Goal: Task Accomplishment & Management: Manage account settings

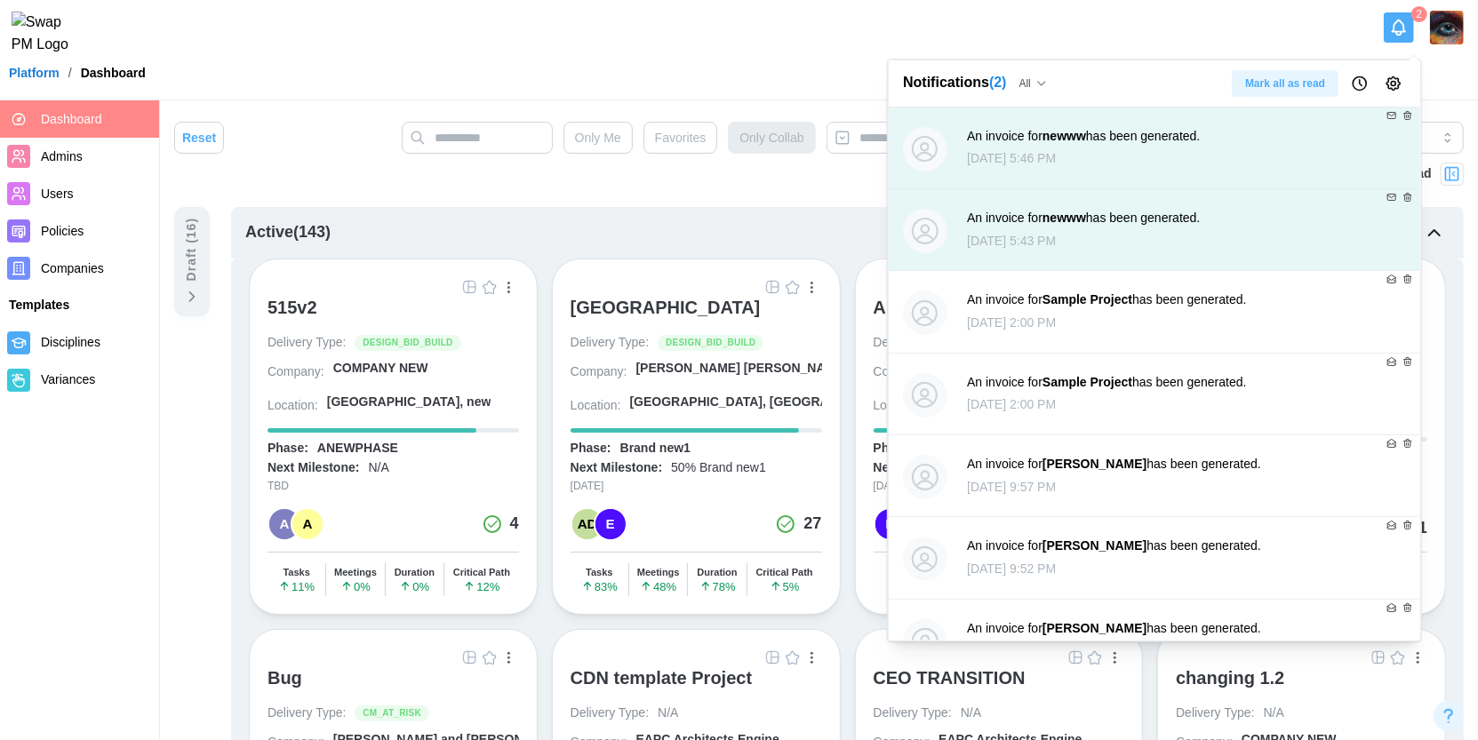
click at [1399, 30] on icon "Notifications" at bounding box center [1399, 28] width 20 height 20
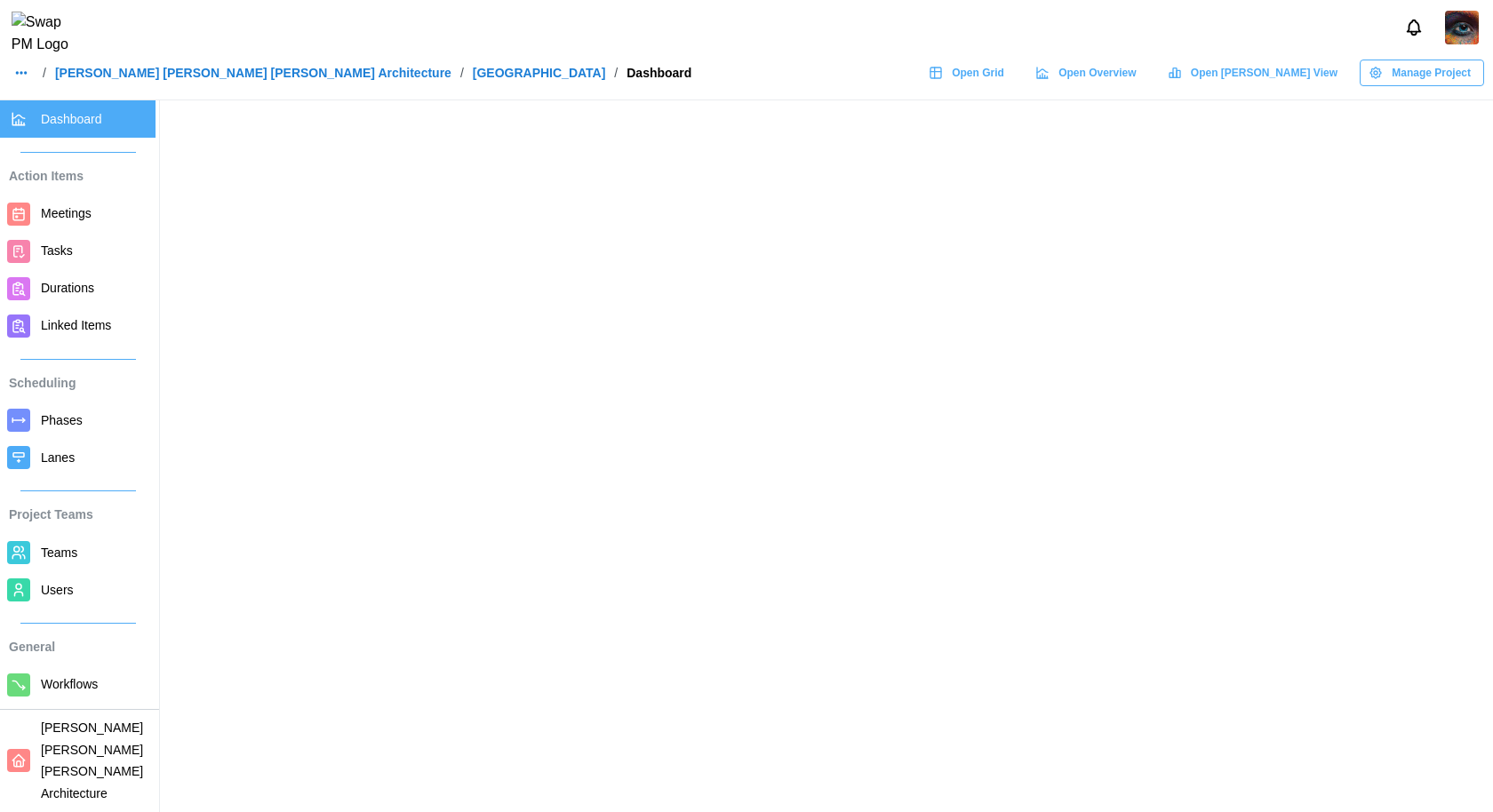
click at [71, 565] on link "Teams" at bounding box center [78, 552] width 156 height 37
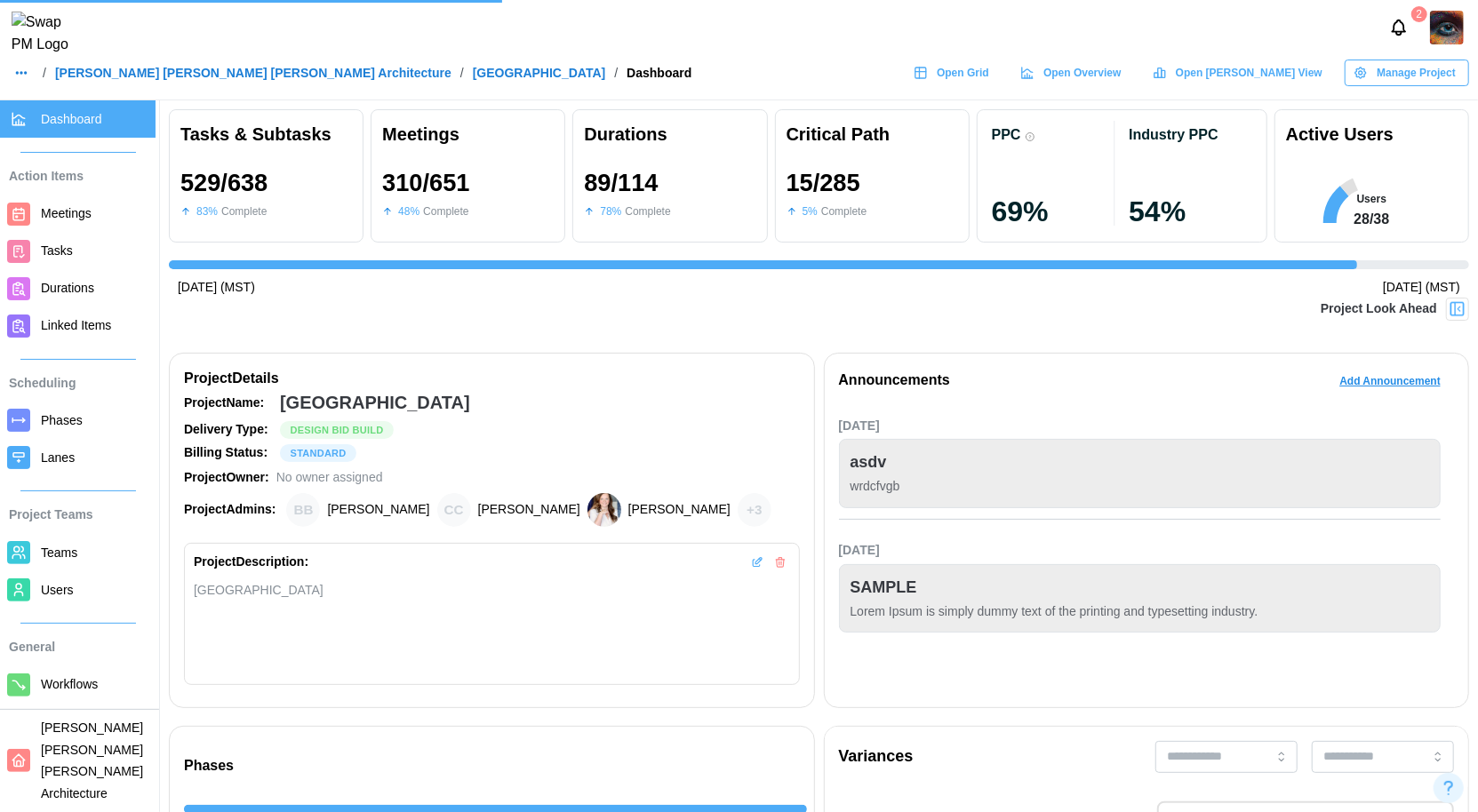
scroll to position [0, 14152]
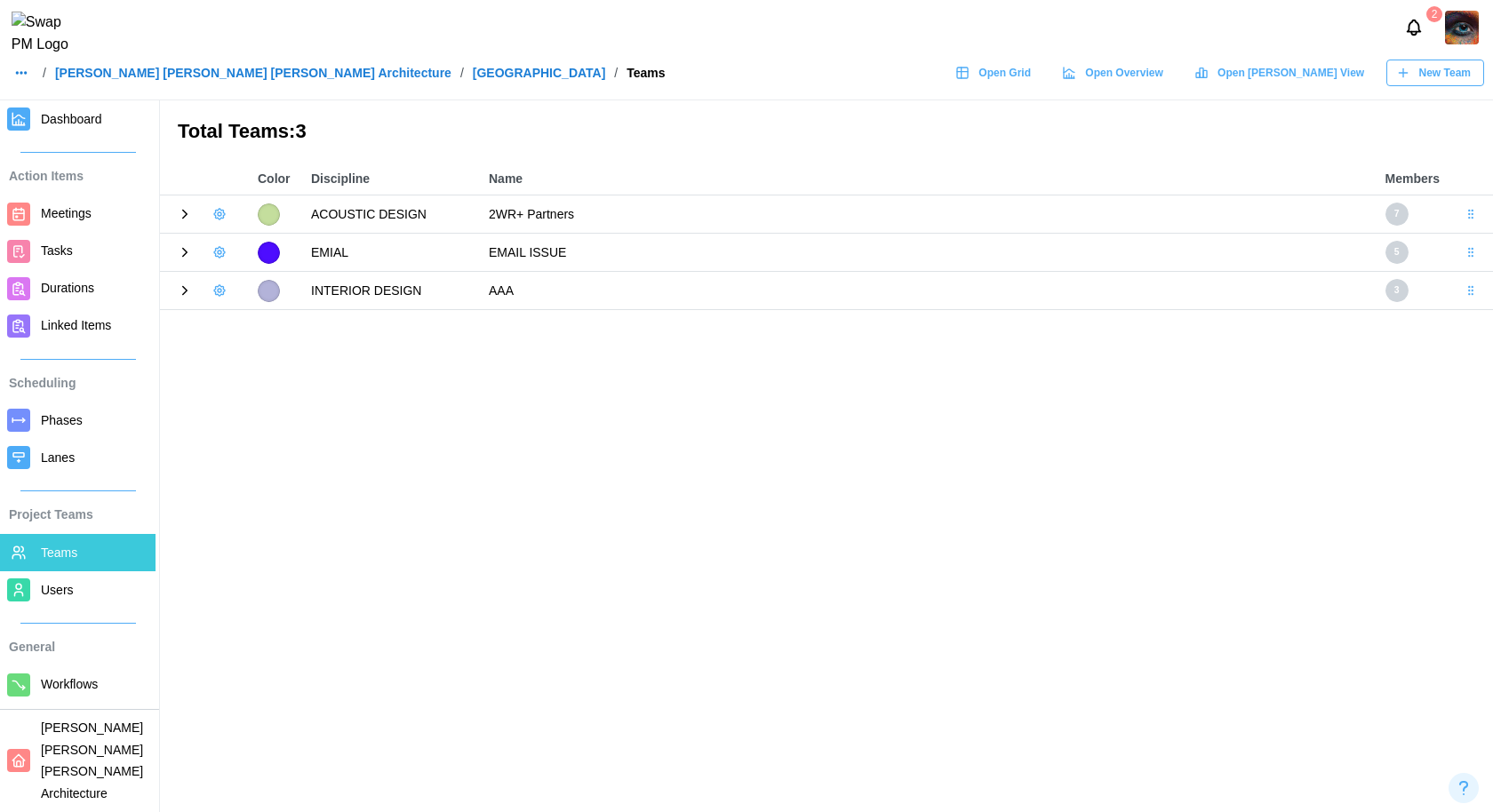
click at [185, 211] on icon at bounding box center [185, 214] width 16 height 16
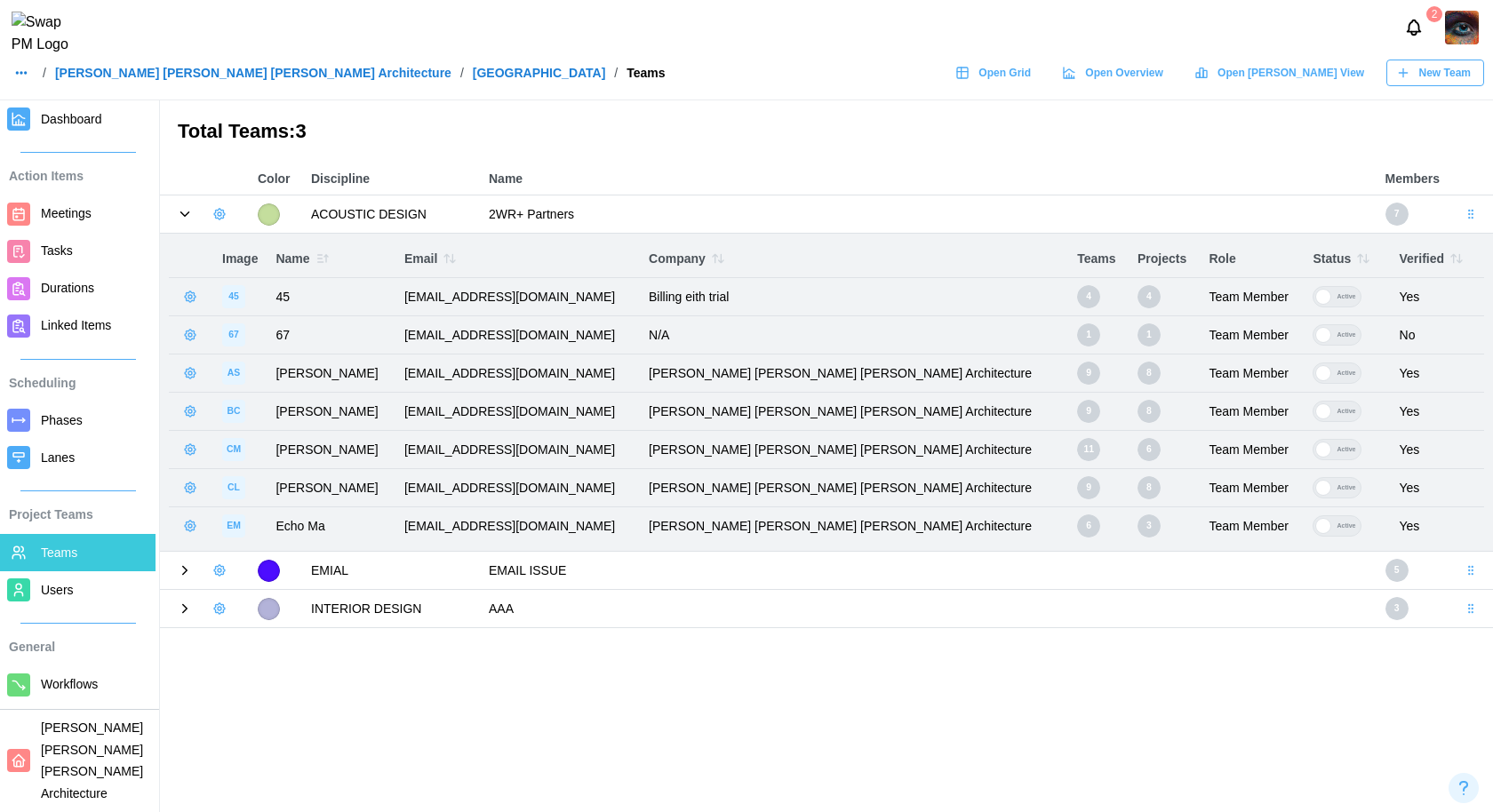
click at [192, 299] on icon "button" at bounding box center [190, 297] width 14 height 14
click at [219, 204] on button "button" at bounding box center [219, 214] width 25 height 25
click at [266, 278] on div "Edit Team" at bounding box center [277, 284] width 69 height 14
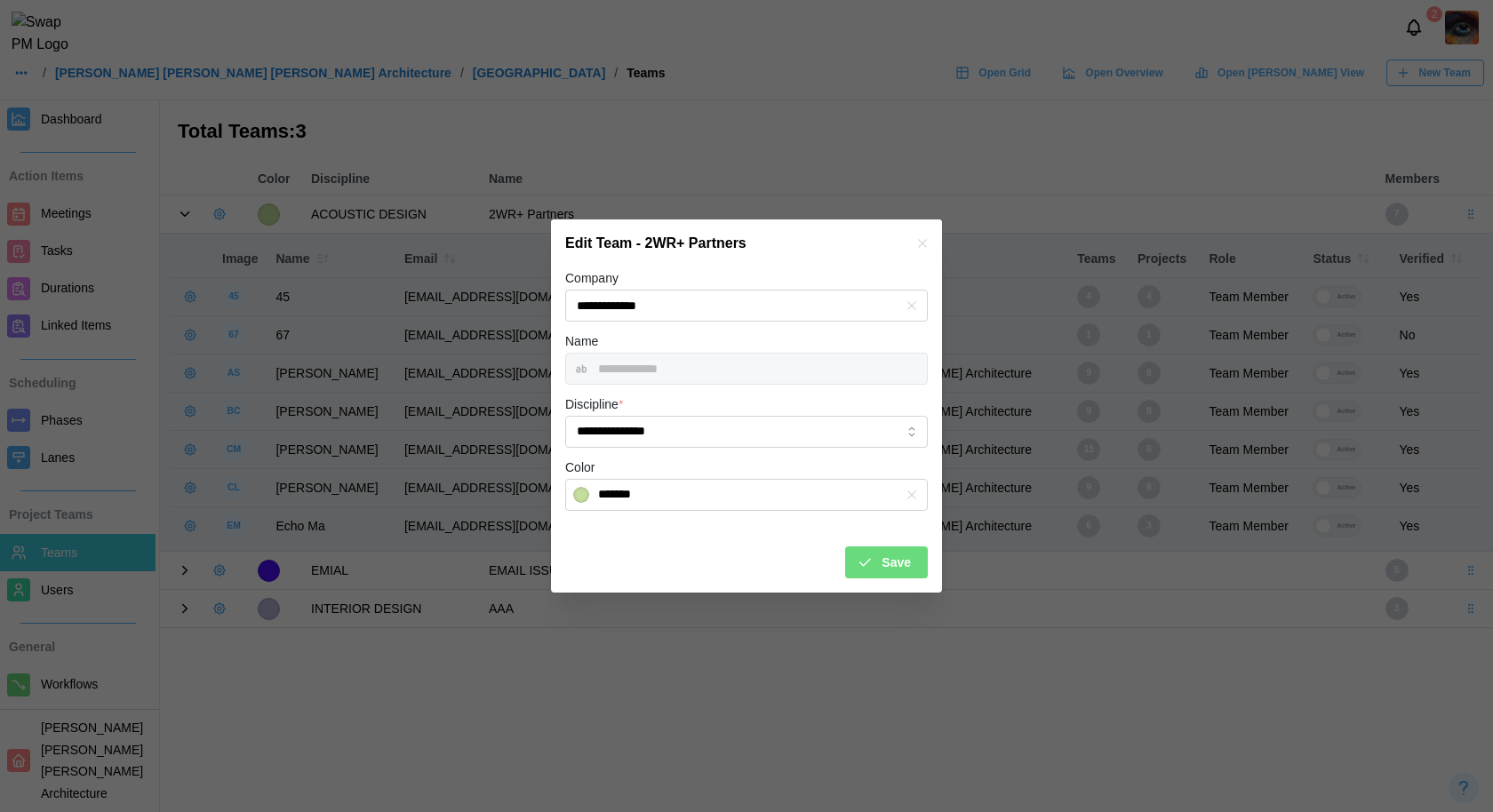
click at [921, 247] on icon "button" at bounding box center [922, 243] width 14 height 14
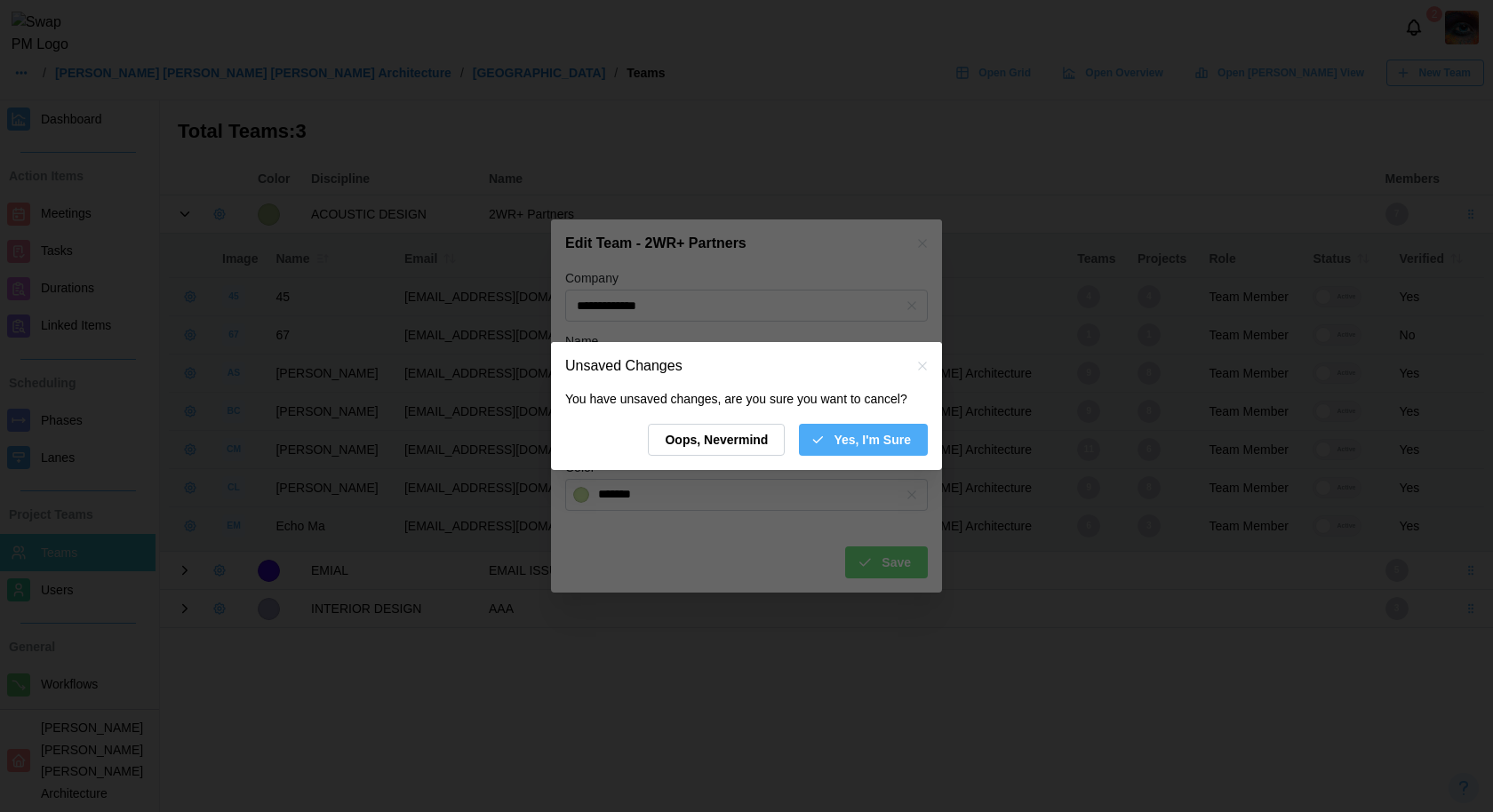
click at [912, 458] on div "You have unsaved changes, are you sure you want to cancel? Oops, Nevermind Yes,…" at bounding box center [746, 430] width 391 height 80
click at [900, 438] on span "Yes, I'm Sure" at bounding box center [872, 440] width 77 height 30
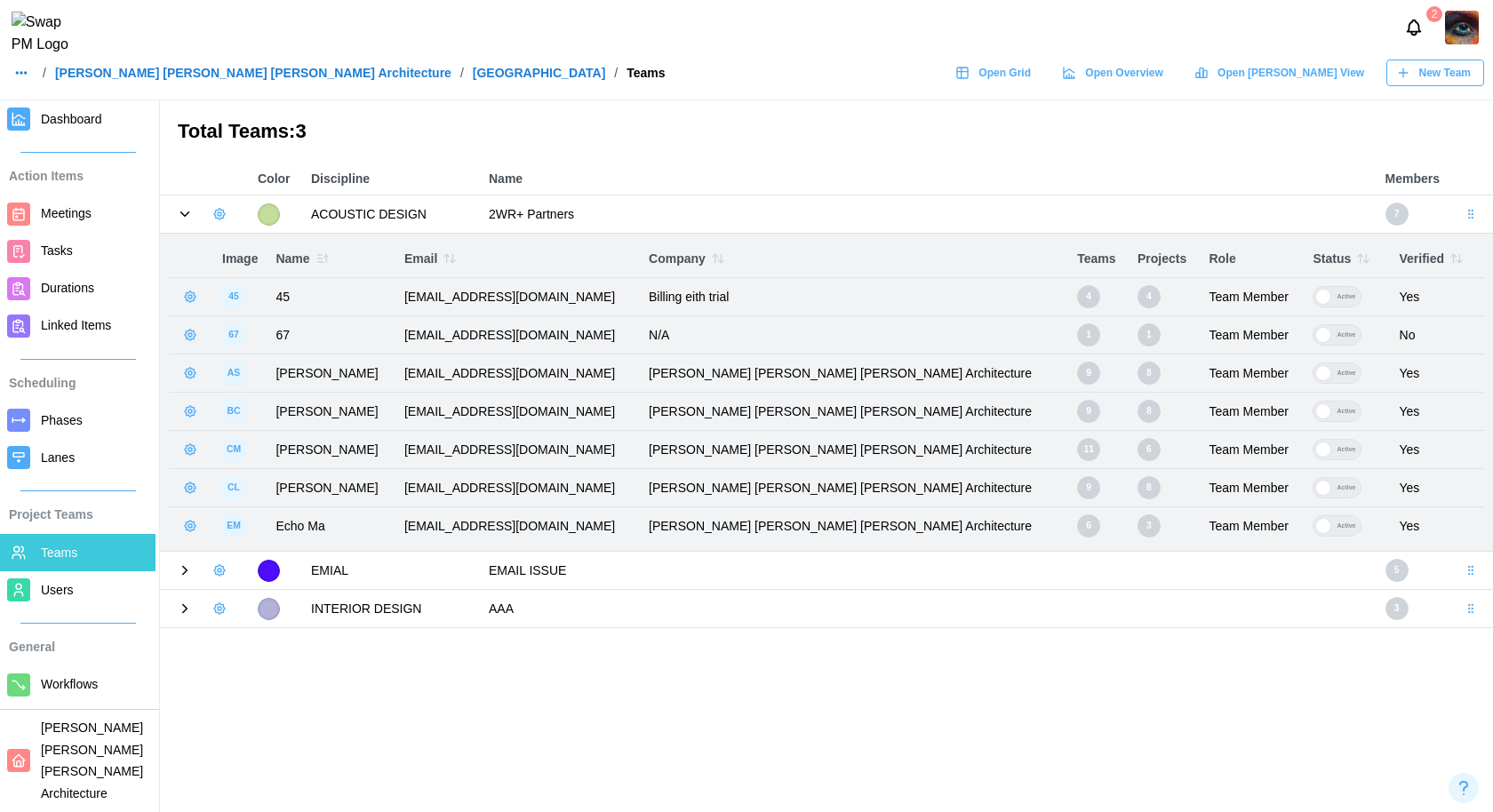
click at [1420, 72] on span "New Team" at bounding box center [1445, 72] width 52 height 25
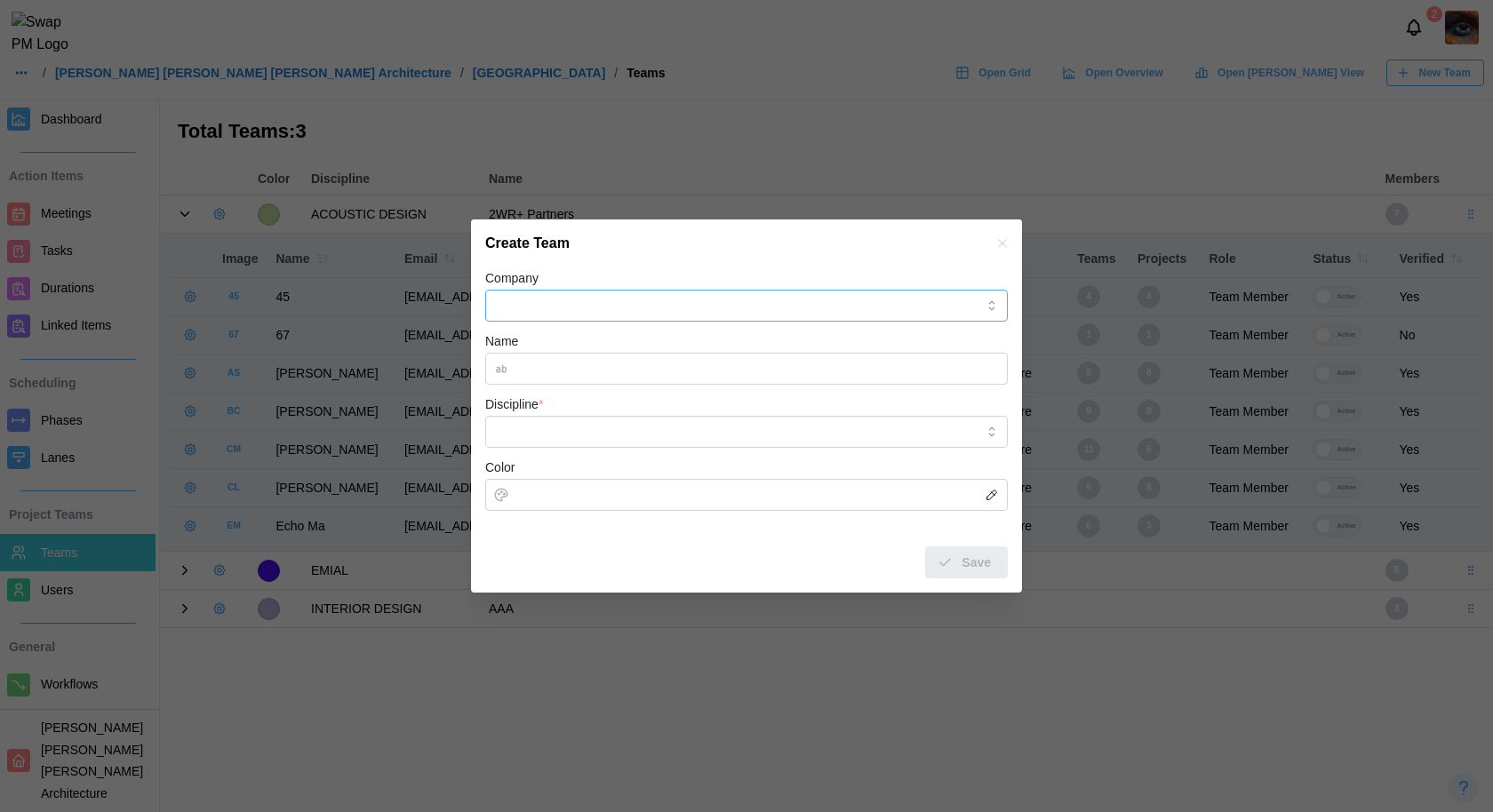
click at [779, 299] on input "Company" at bounding box center [746, 306] width 523 height 32
click at [755, 277] on div "Company" at bounding box center [746, 294] width 523 height 54
click at [722, 319] on input "Company" at bounding box center [746, 306] width 523 height 32
type input "****"
click at [619, 270] on div "Company" at bounding box center [746, 294] width 523 height 54
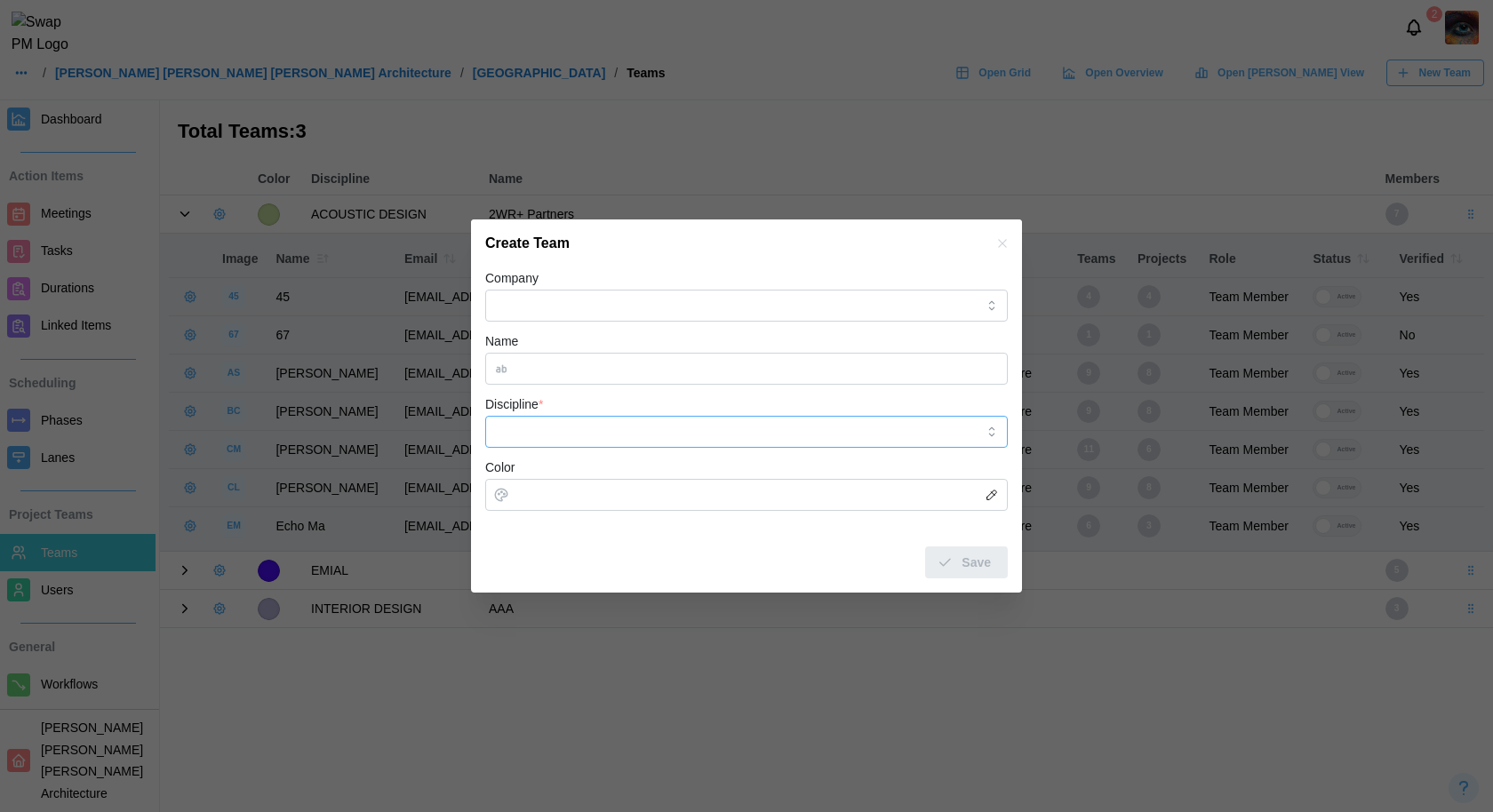
click at [613, 443] on input "Discipline *" at bounding box center [746, 432] width 523 height 32
type input "***"
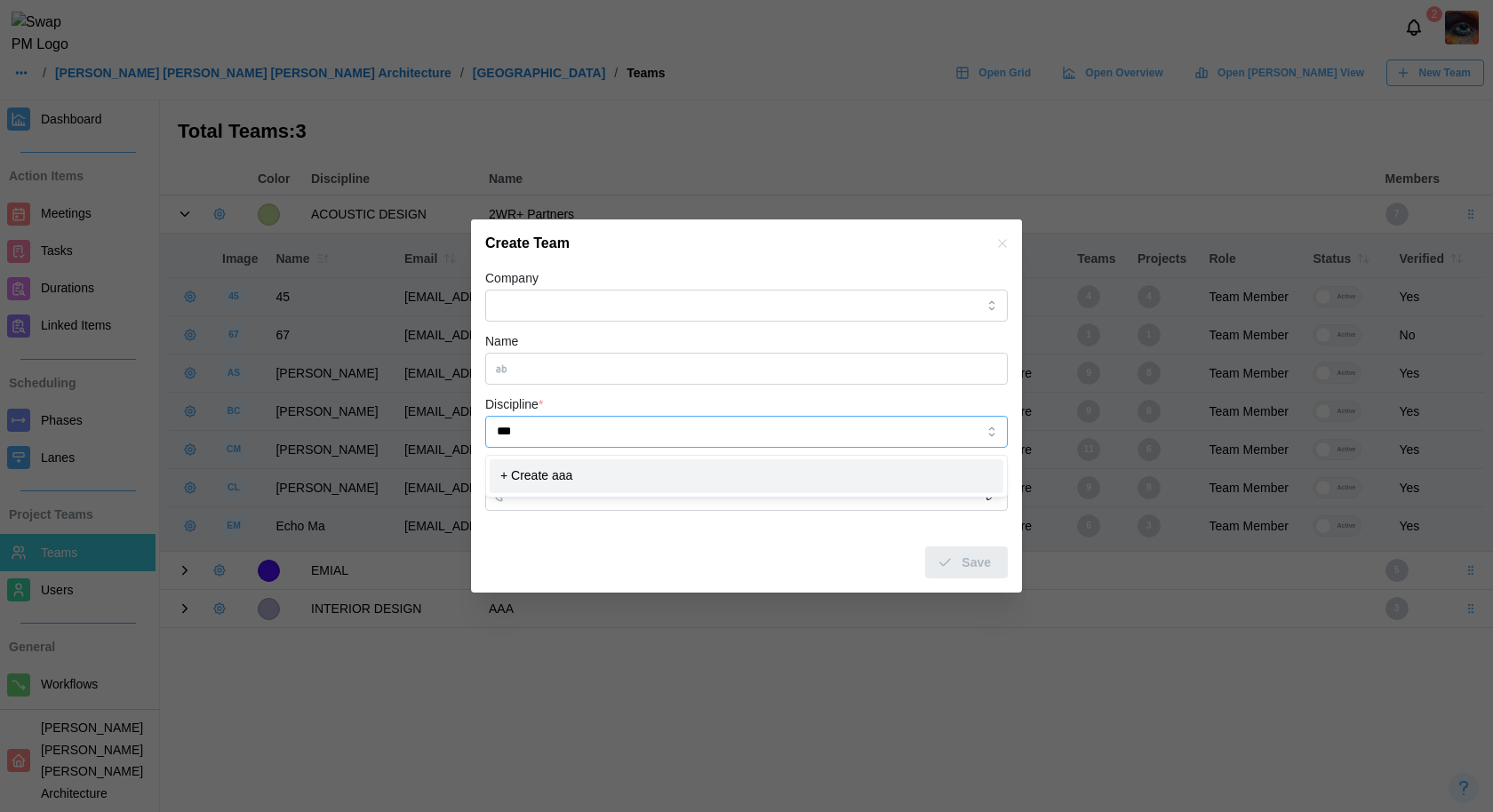
type input "***"
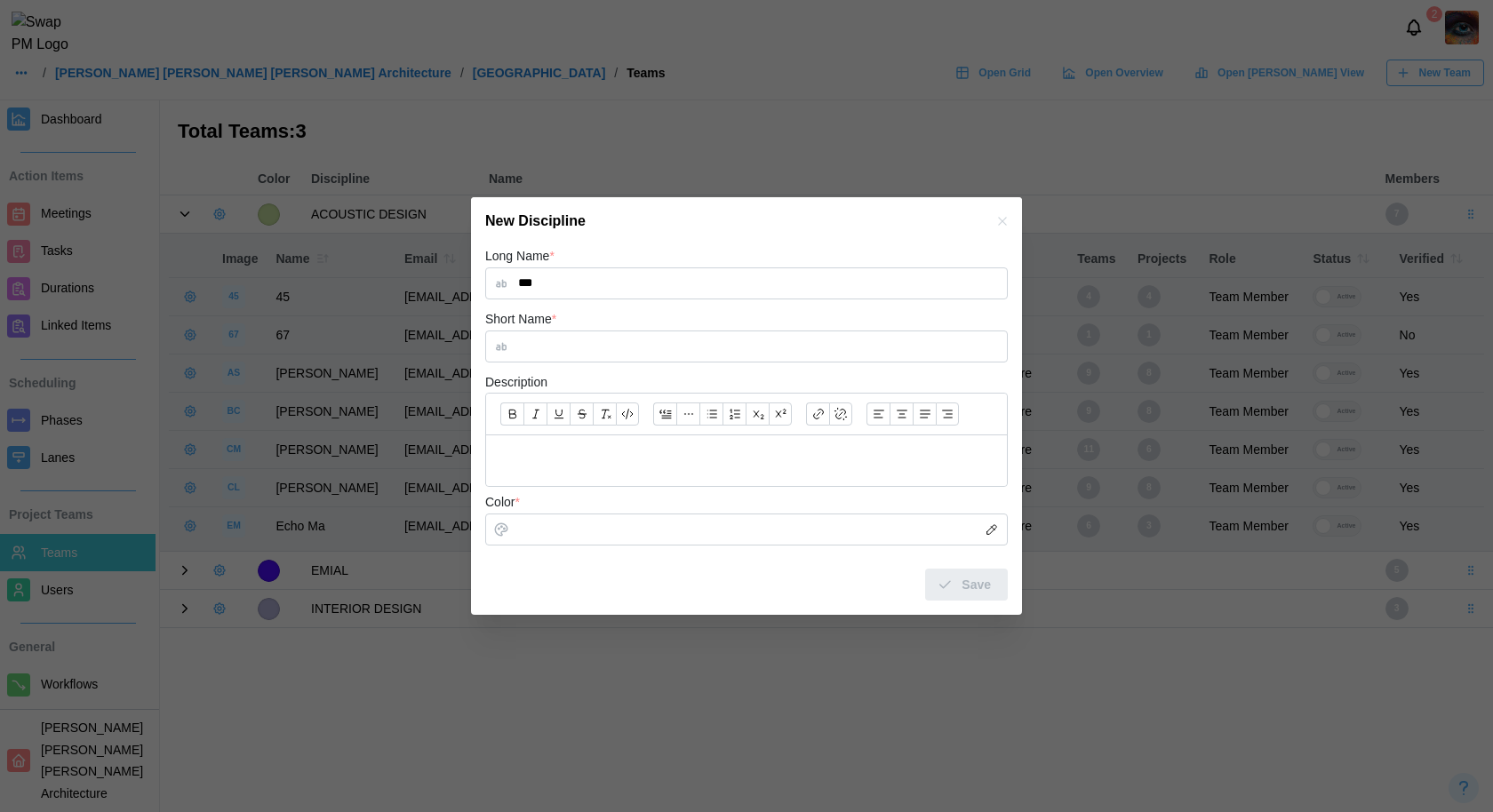
click at [1002, 219] on icon "button" at bounding box center [1002, 221] width 14 height 14
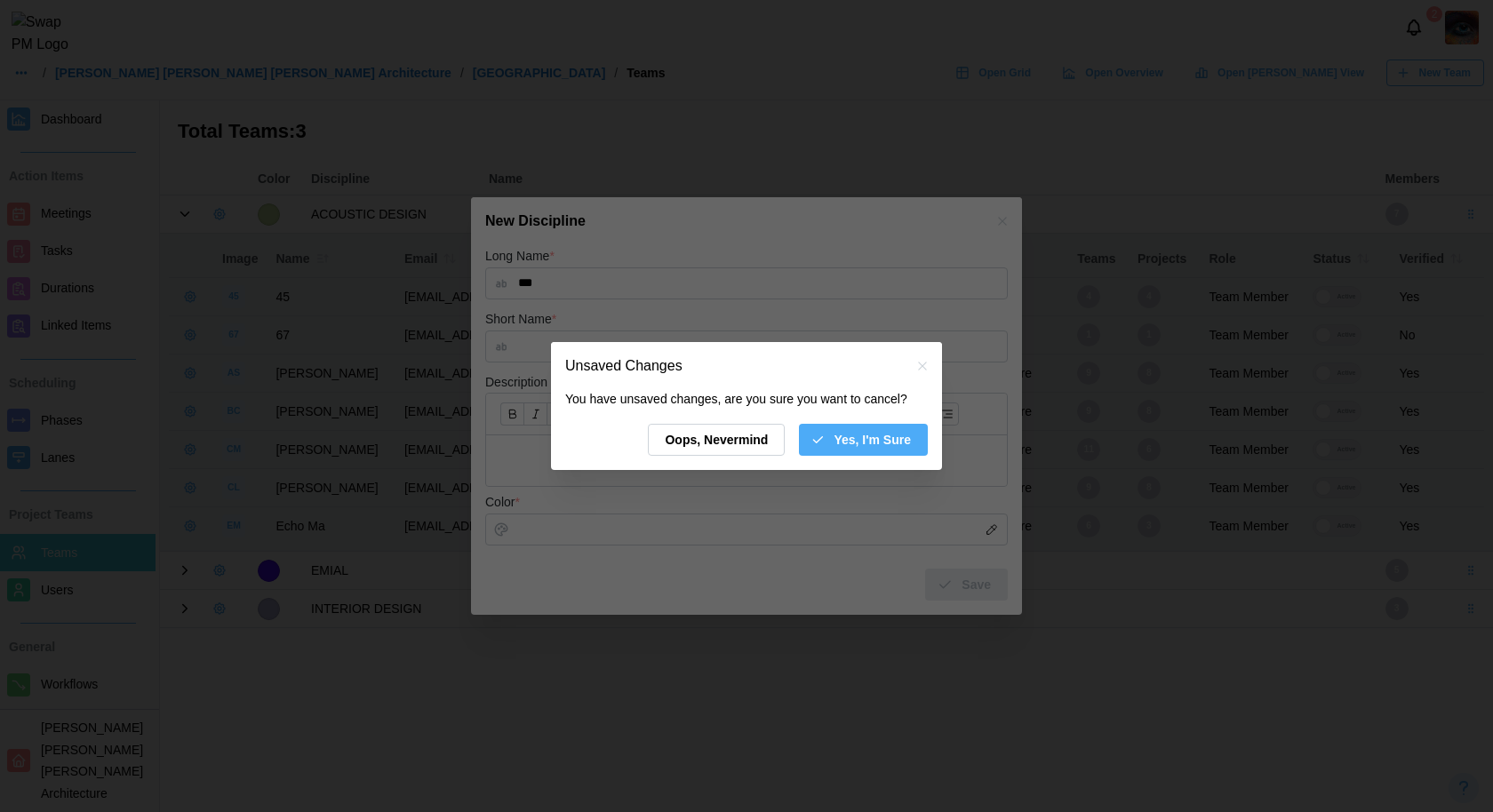
click at [838, 435] on span "Yes, I'm Sure" at bounding box center [872, 440] width 77 height 30
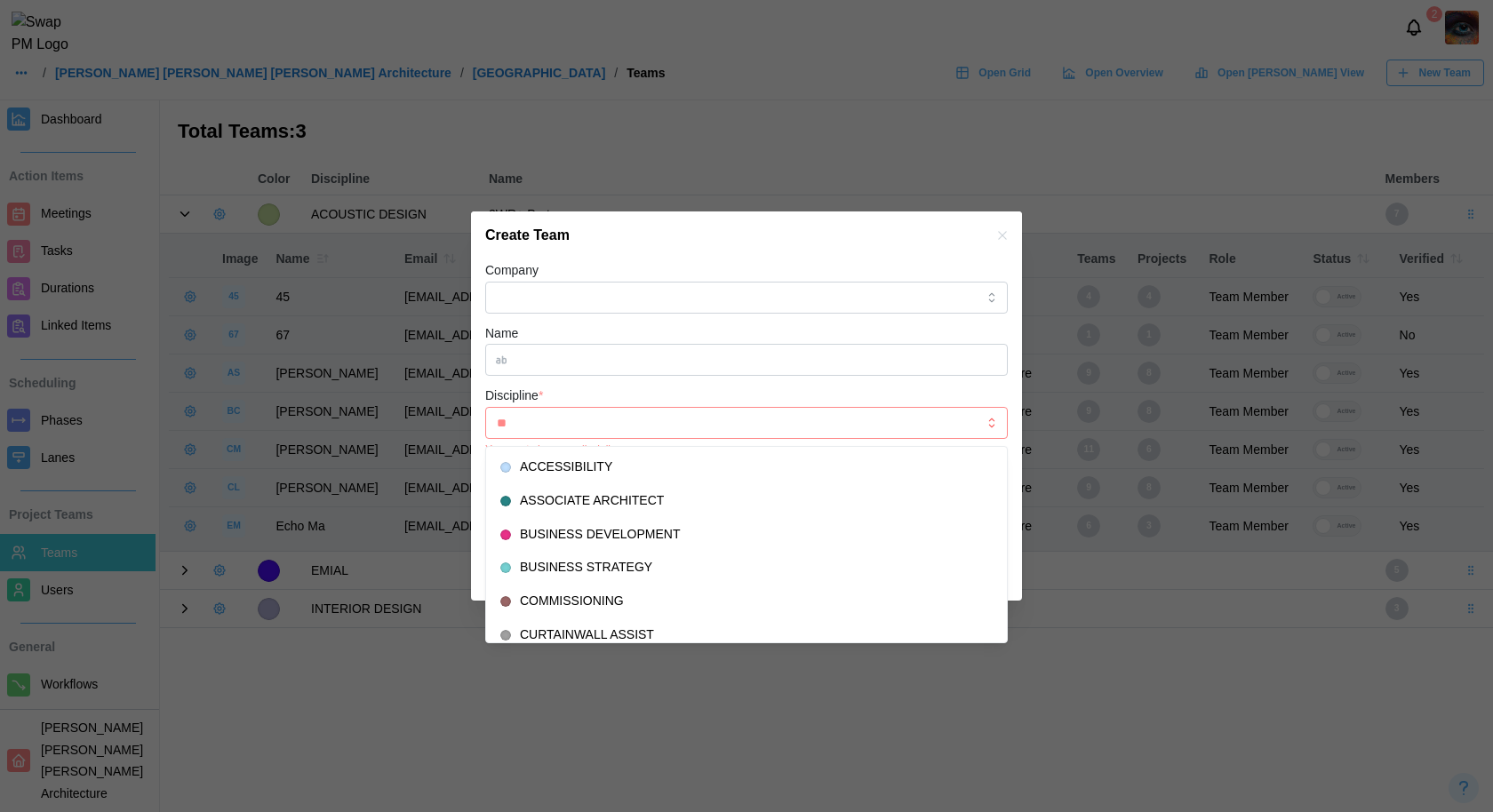
type input "***"
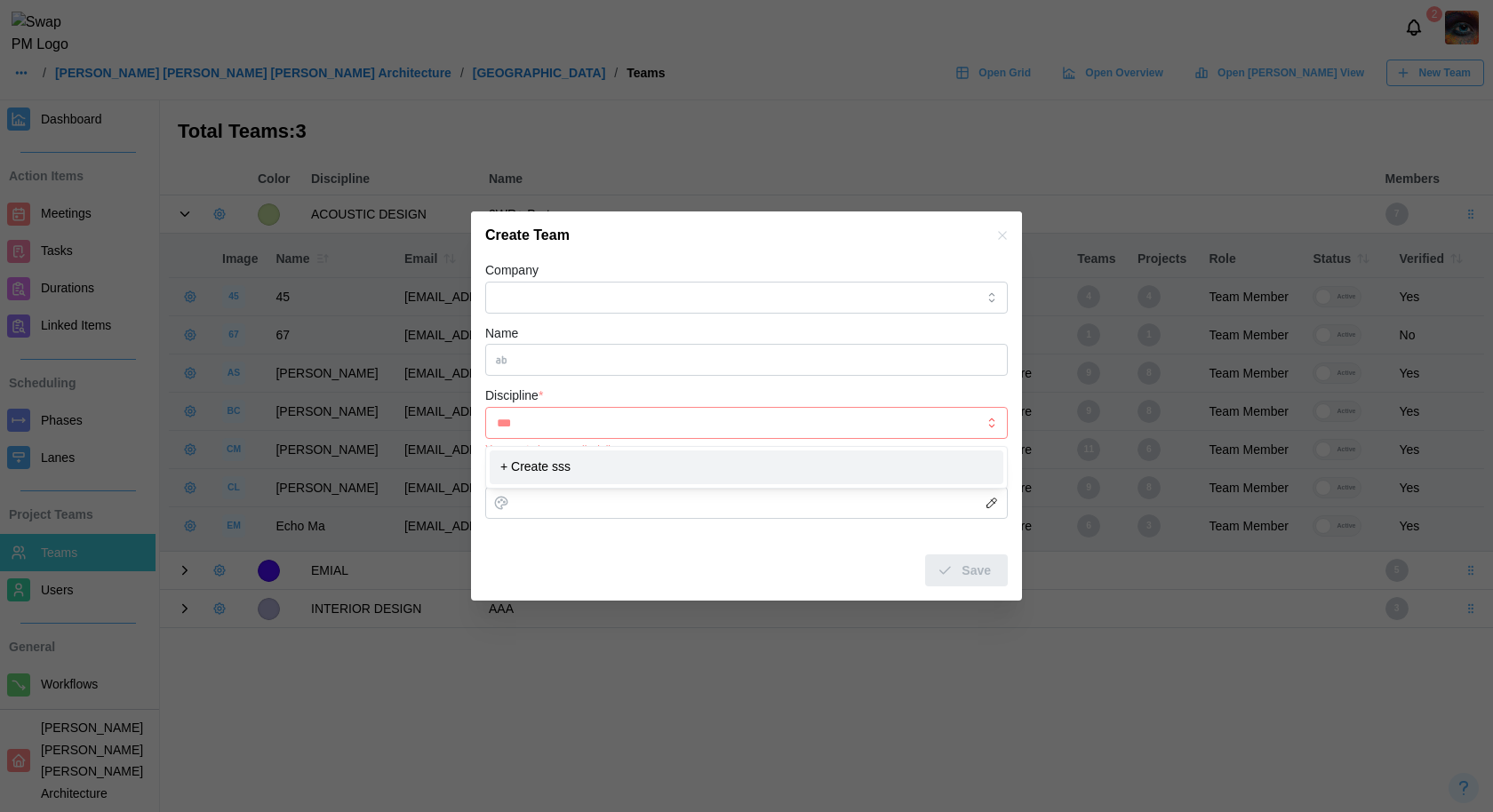
type input "***"
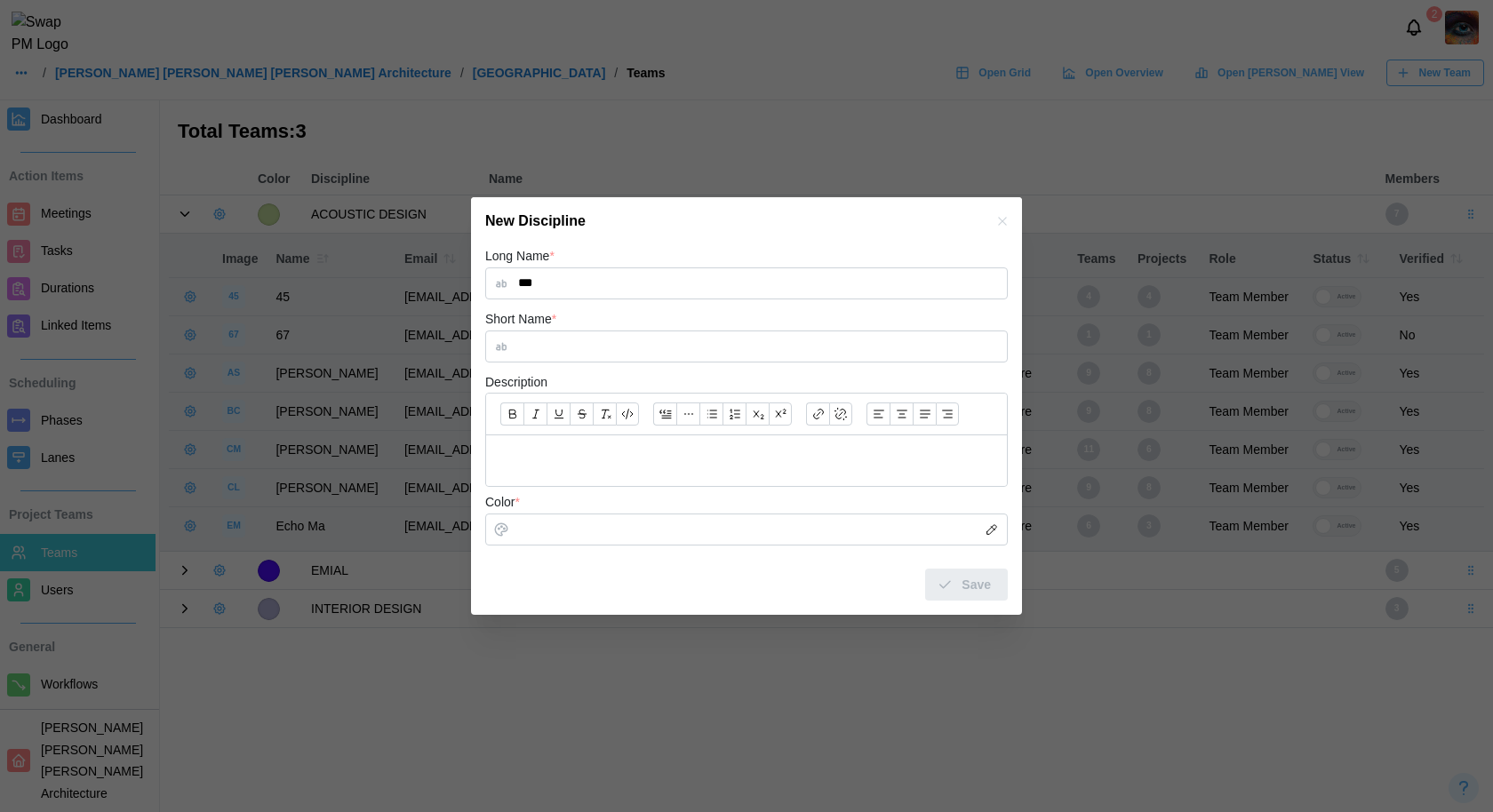
click at [990, 219] on div "New Discipline" at bounding box center [746, 221] width 551 height 48
click at [1000, 221] on icon "button" at bounding box center [1002, 221] width 14 height 14
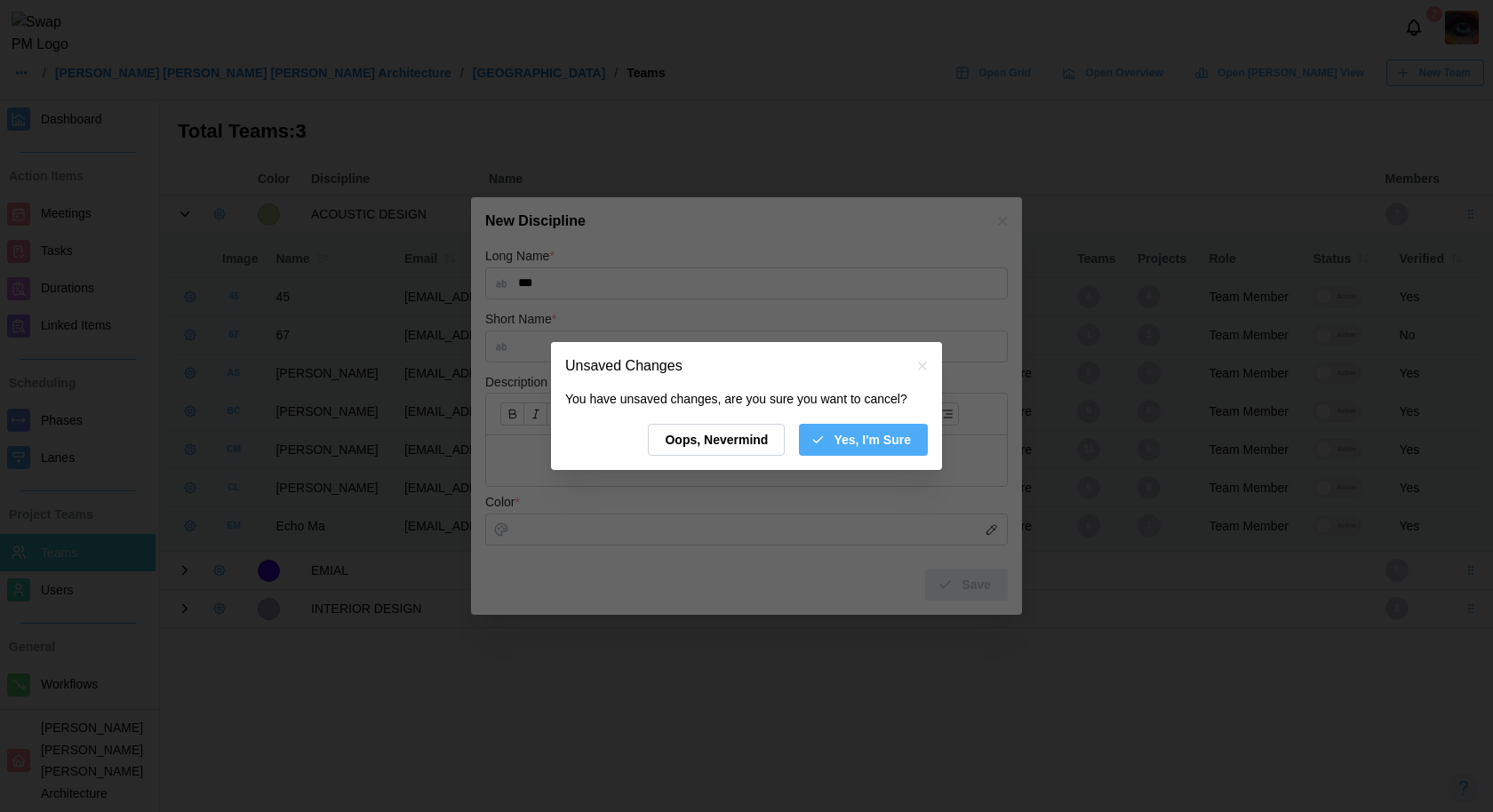
click at [821, 447] on div "Yes, I'm Sure" at bounding box center [860, 440] width 100 height 30
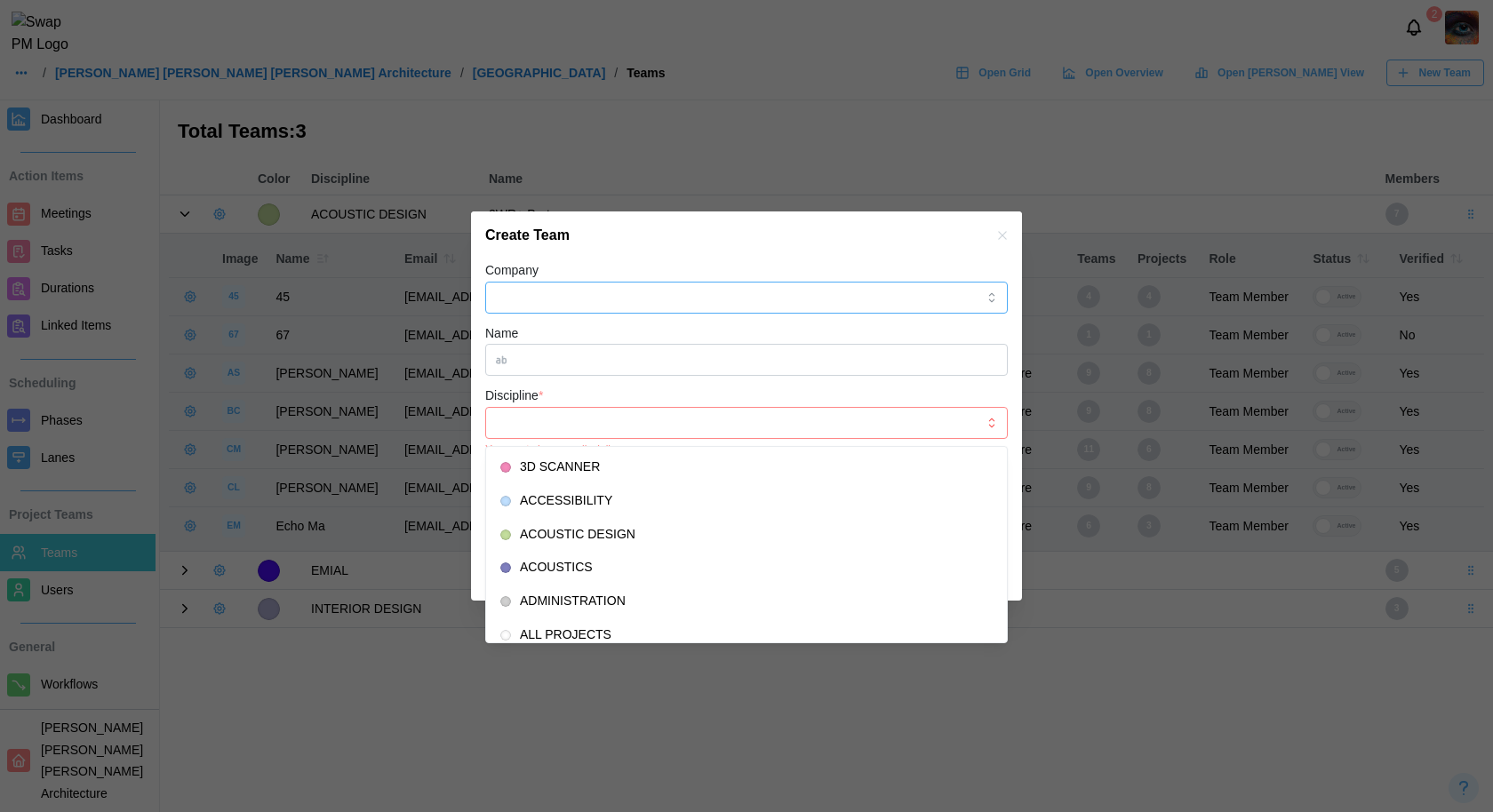
click at [634, 312] on input "Company" at bounding box center [746, 298] width 523 height 32
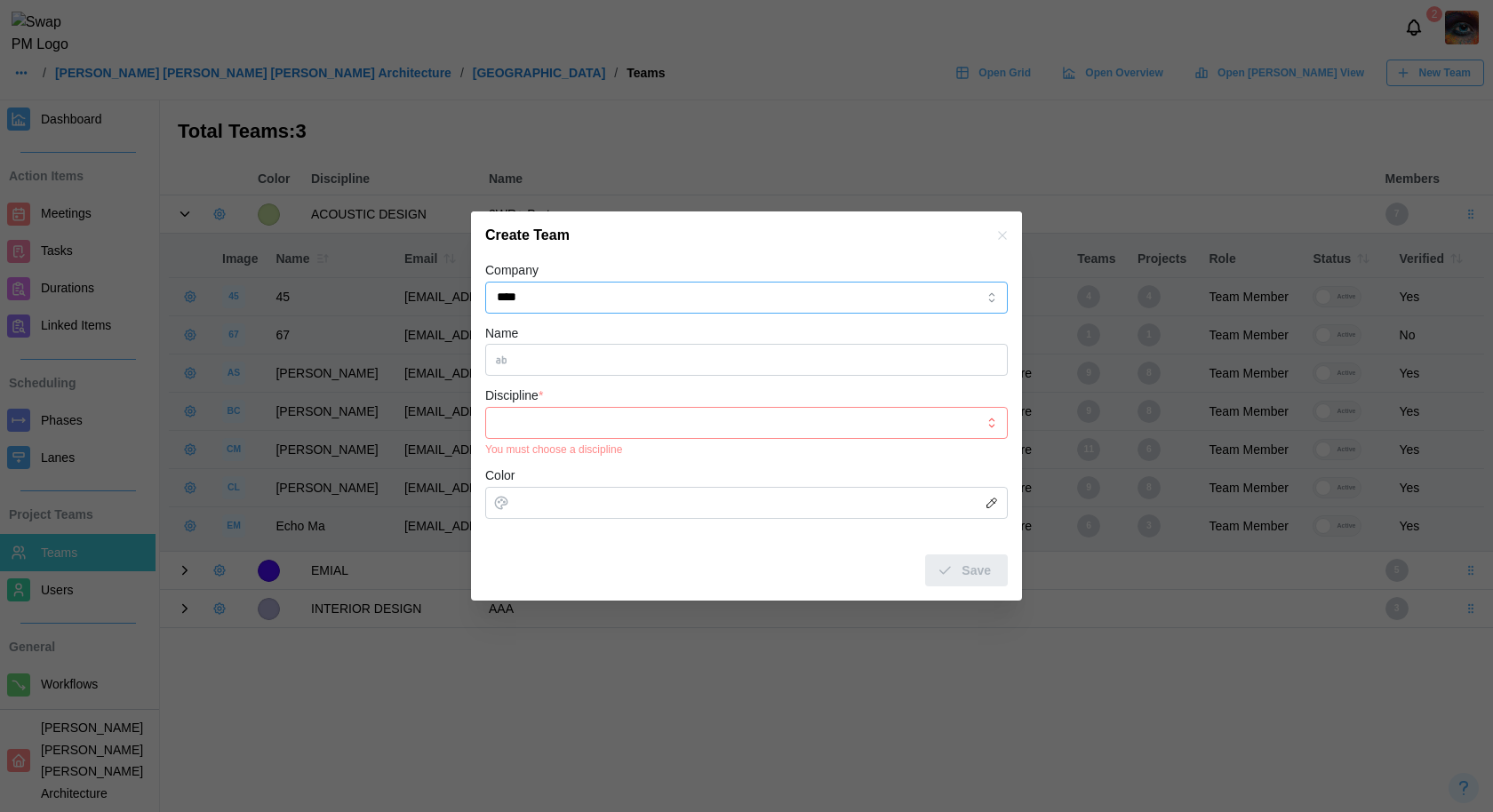
type input "****"
click at [1009, 237] on icon "button" at bounding box center [1002, 235] width 14 height 14
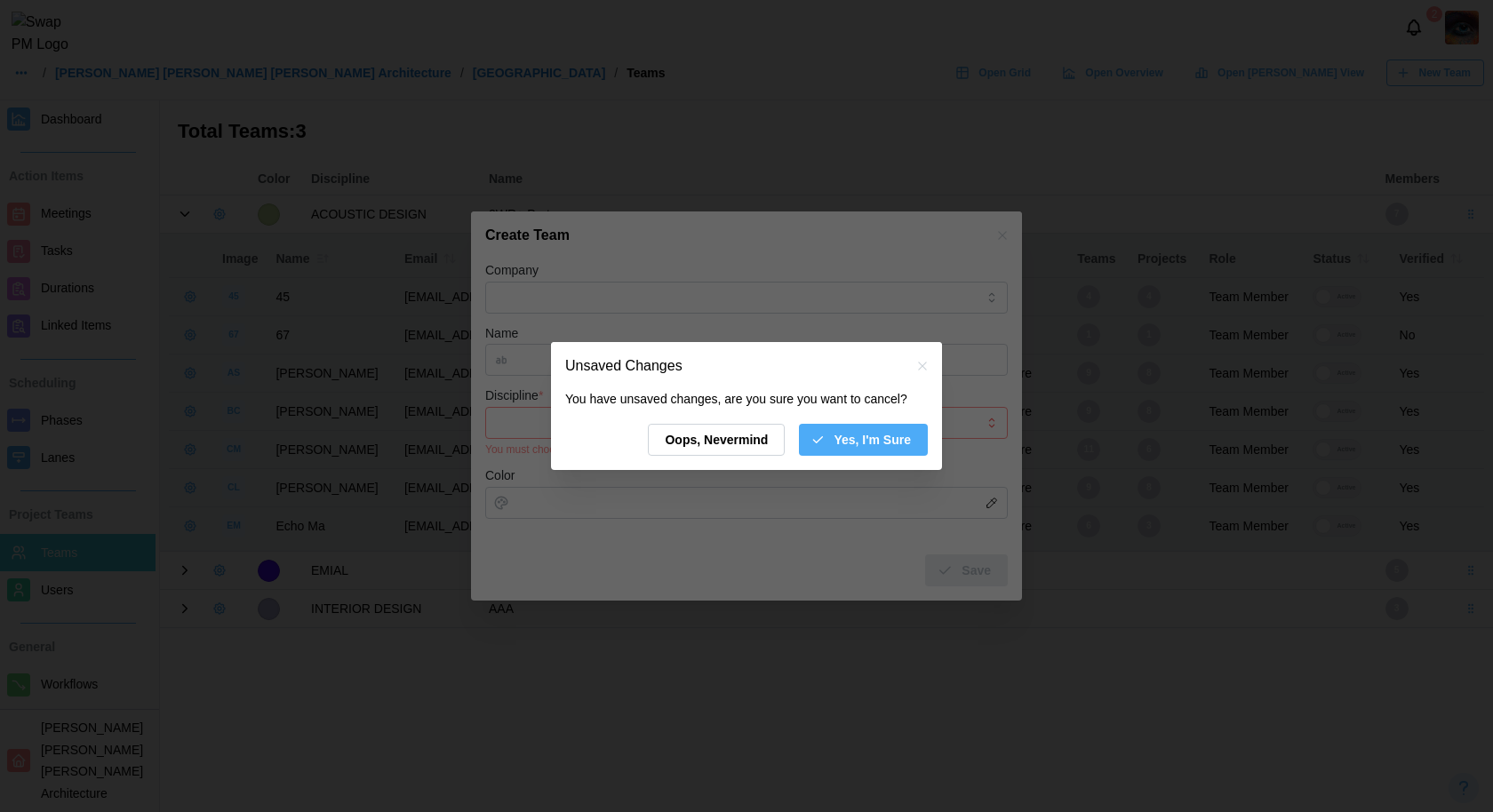
click at [880, 454] on span "Yes, I'm Sure" at bounding box center [872, 440] width 77 height 30
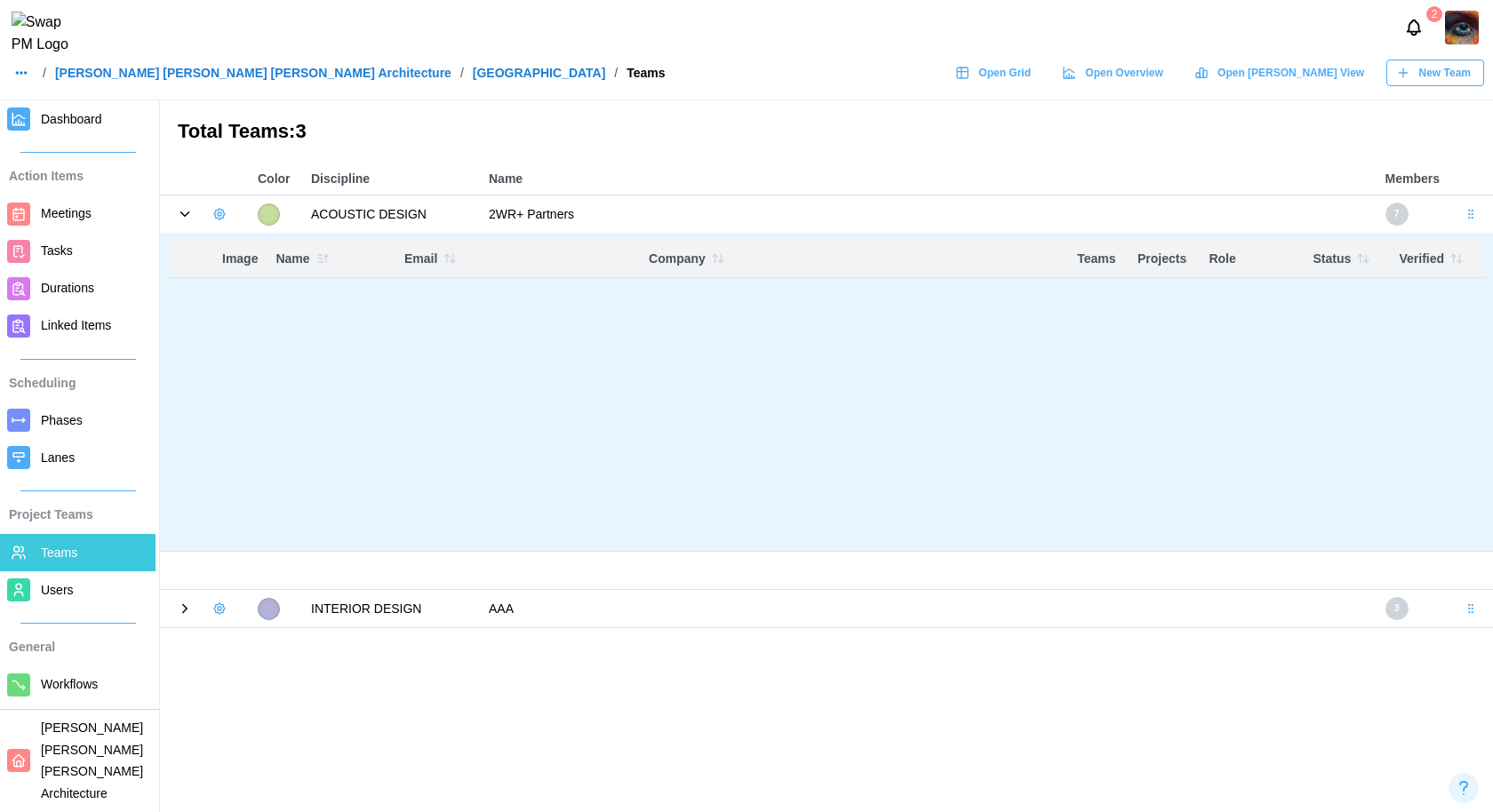
drag, startPoint x: 817, startPoint y: 528, endPoint x: 878, endPoint y: 528, distance: 61.3
click at [878, 528] on body "2 / [PERSON_NAME] [PERSON_NAME] [PERSON_NAME] Architecture / ALTRU SPORTS COMPL…" at bounding box center [746, 406] width 1493 height 812
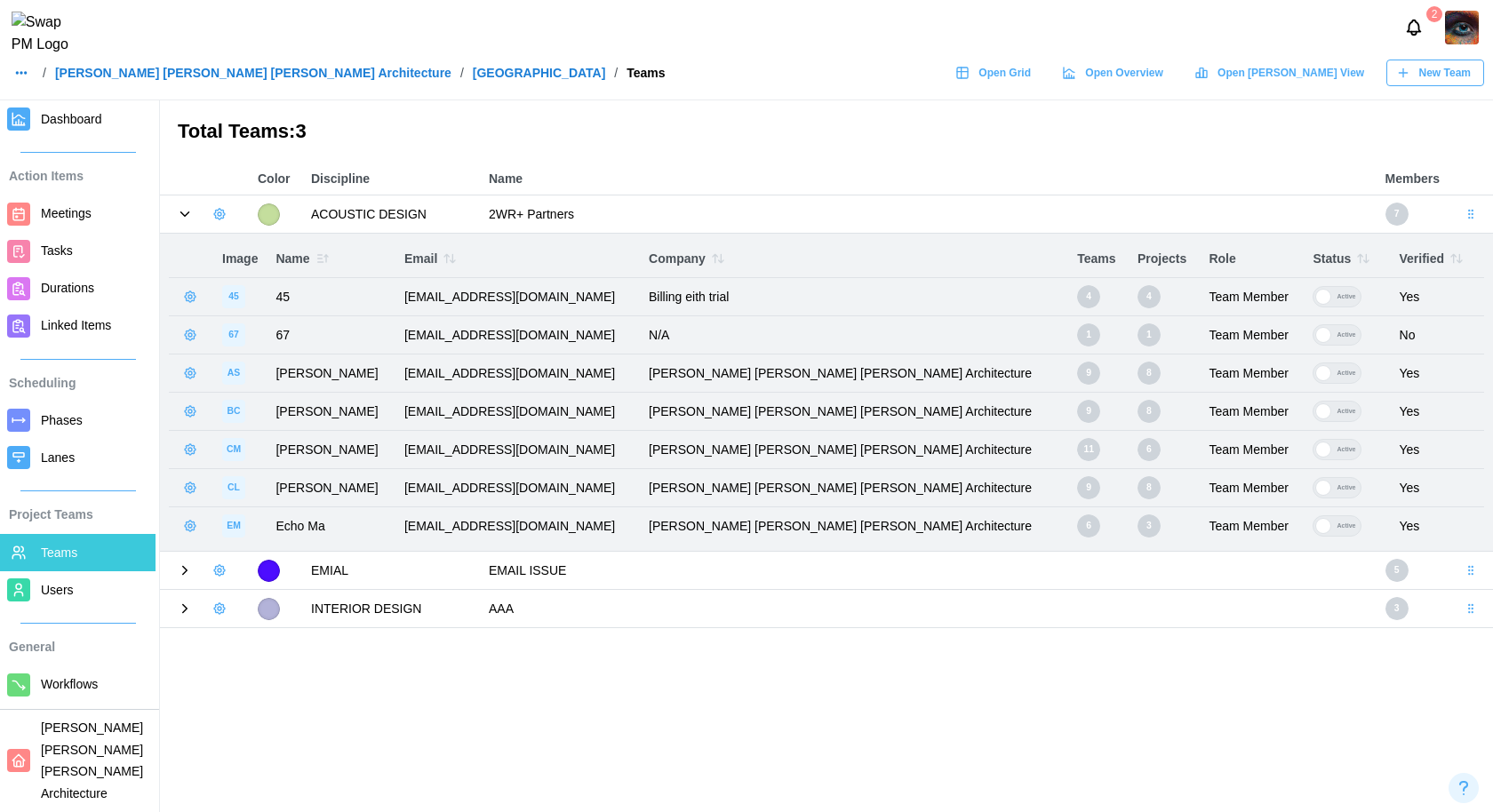
click at [771, 375] on body "2 / [PERSON_NAME] [PERSON_NAME] [PERSON_NAME] Architecture / ALTRU SPORTS COMPL…" at bounding box center [746, 406] width 1493 height 812
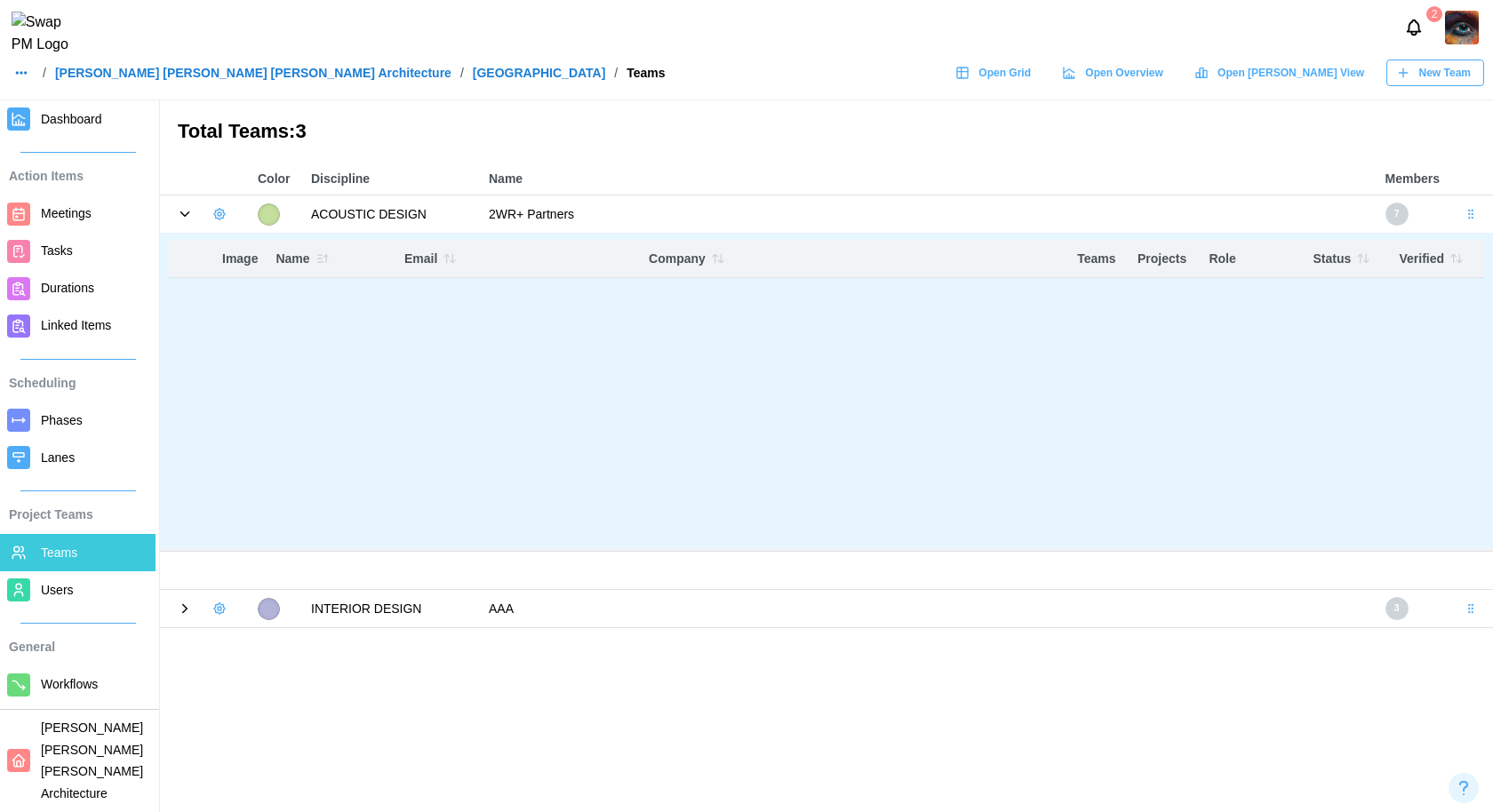
click at [771, 375] on body "2 / [PERSON_NAME] [PERSON_NAME] [PERSON_NAME] Architecture / ALTRU SPORTS COMPL…" at bounding box center [746, 406] width 1493 height 812
click at [773, 348] on body "2 / [PERSON_NAME] [PERSON_NAME] [PERSON_NAME] Architecture / ALTRU SPORTS COMPL…" at bounding box center [746, 406] width 1493 height 812
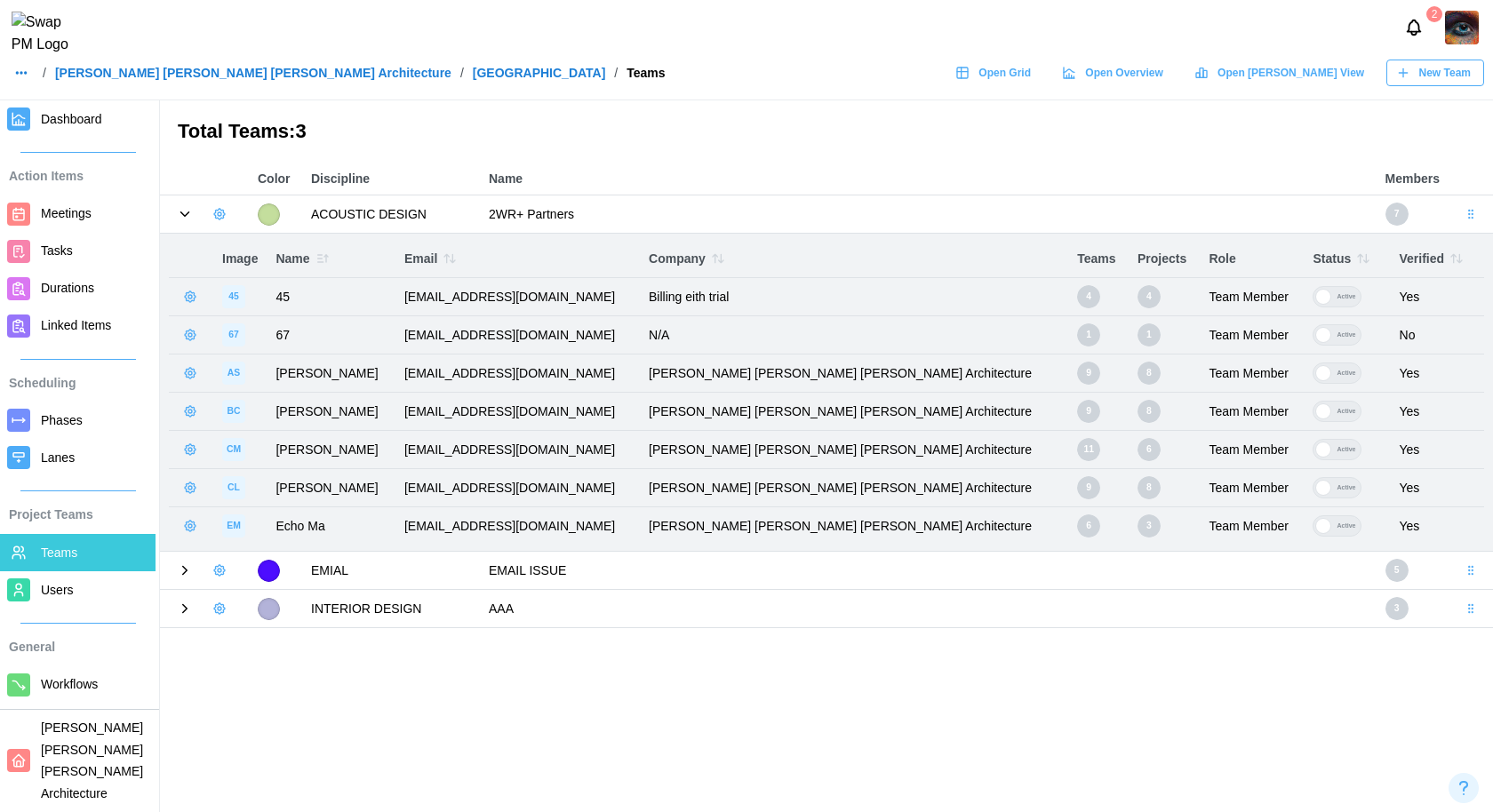
click at [792, 214] on td "2WR+ Partners" at bounding box center [928, 214] width 897 height 38
click at [799, 464] on body "2 / [PERSON_NAME] [PERSON_NAME] [PERSON_NAME] Architecture / ALTRU SPORTS COMPL…" at bounding box center [746, 406] width 1493 height 812
click at [824, 701] on main "Total Teams: 3 Color Discipline Name Members ACOUSTIC DESIGN 2WR+ Partners 7 Im…" at bounding box center [746, 406] width 1493 height 812
click at [855, 450] on body "2 / [PERSON_NAME] [PERSON_NAME] [PERSON_NAME] Architecture / ALTRU SPORTS COMPL…" at bounding box center [746, 406] width 1493 height 812
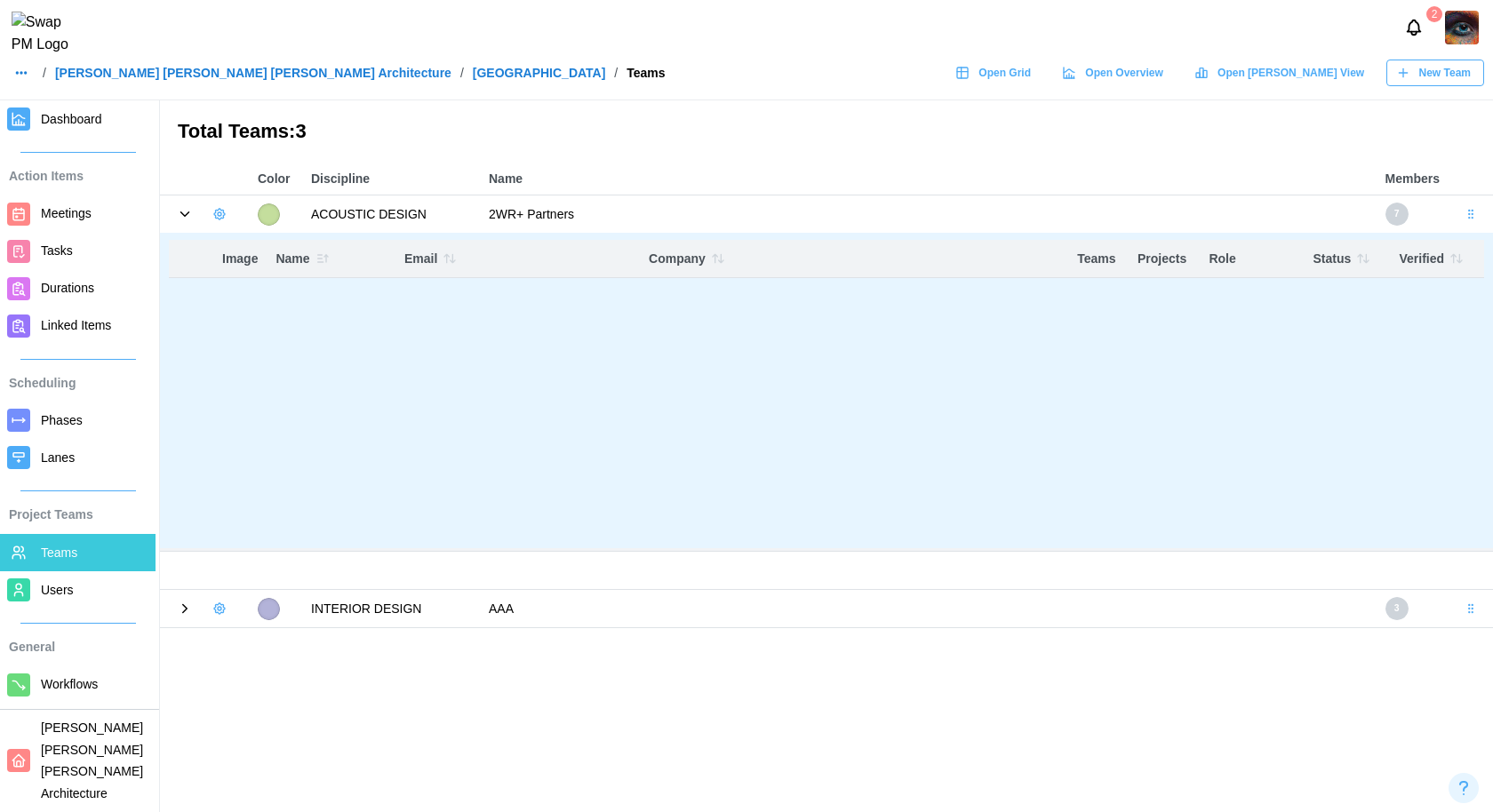
click at [855, 450] on body "2 / [PERSON_NAME] [PERSON_NAME] [PERSON_NAME] Architecture / ALTRU SPORTS COMPL…" at bounding box center [746, 406] width 1493 height 812
drag, startPoint x: 855, startPoint y: 450, endPoint x: 762, endPoint y: 450, distance: 92.4
click at [762, 450] on body "2 / [PERSON_NAME] [PERSON_NAME] [PERSON_NAME] Architecture / ALTRU SPORTS COMPL…" at bounding box center [746, 406] width 1493 height 812
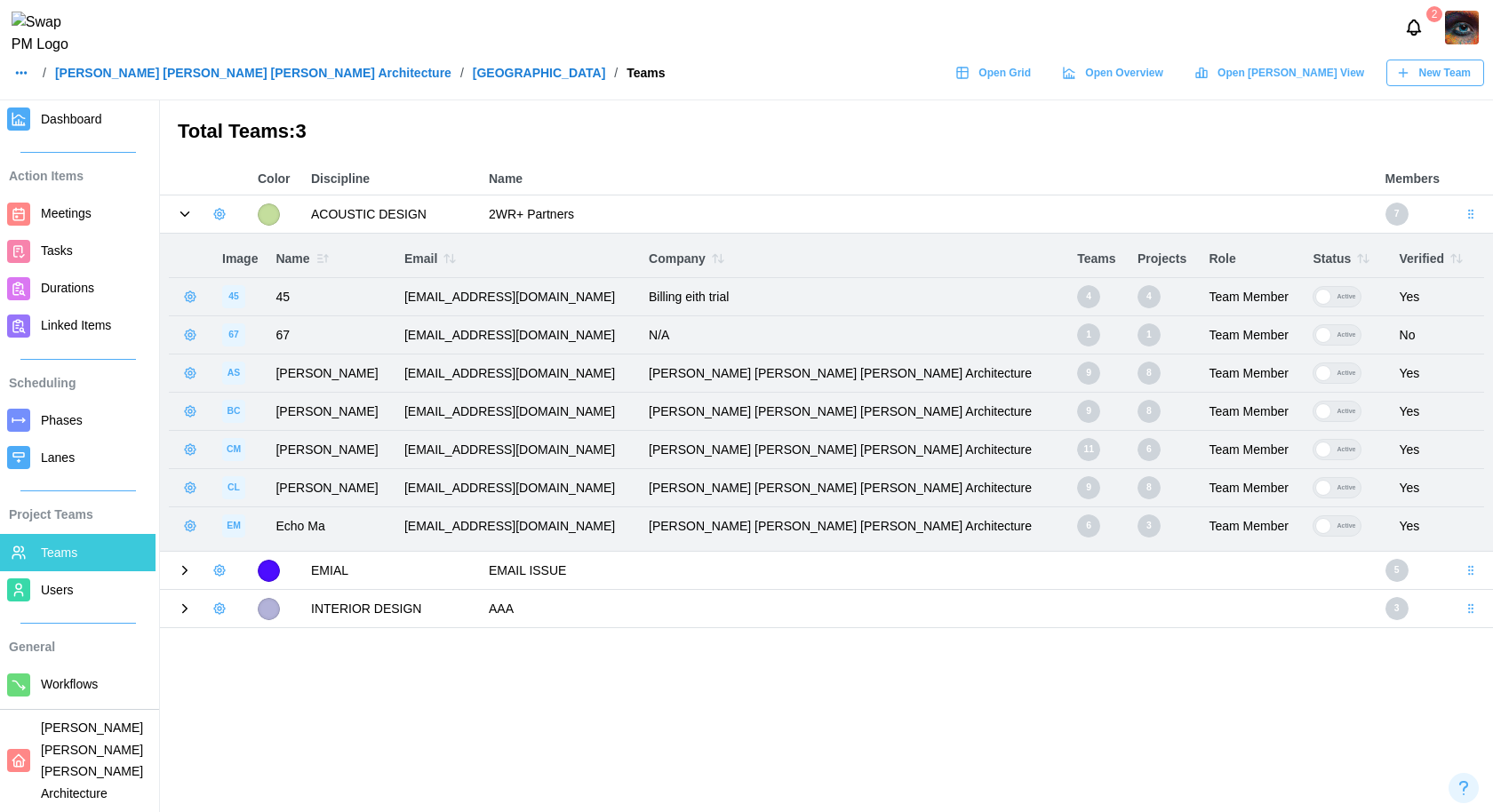
click at [762, 450] on body "2 / [PERSON_NAME] [PERSON_NAME] [PERSON_NAME] Architecture / ALTRU SPORTS COMPL…" at bounding box center [746, 406] width 1493 height 812
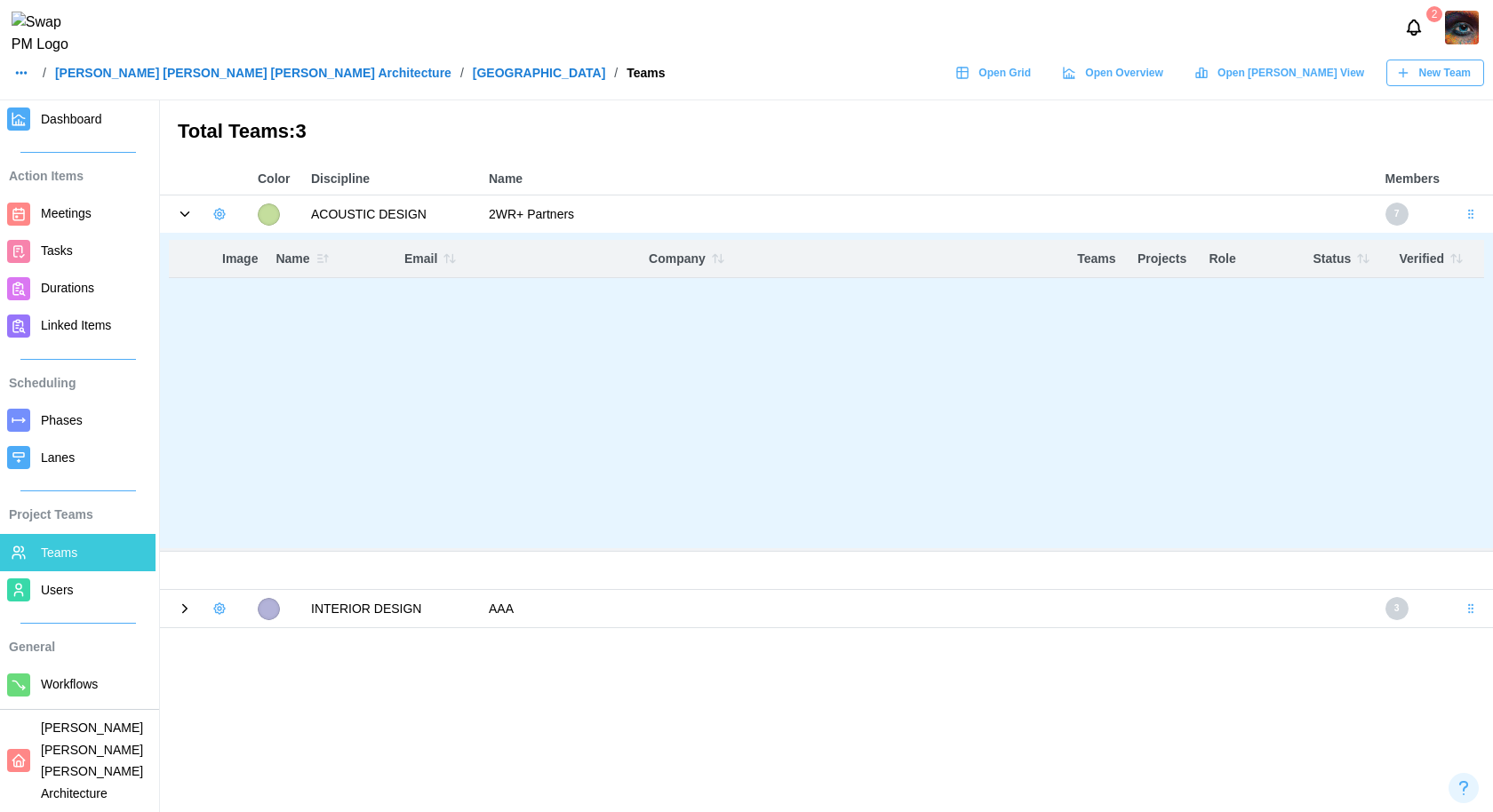
click at [762, 450] on body "2 / [PERSON_NAME] [PERSON_NAME] [PERSON_NAME] Architecture / ALTRU SPORTS COMPL…" at bounding box center [746, 406] width 1493 height 812
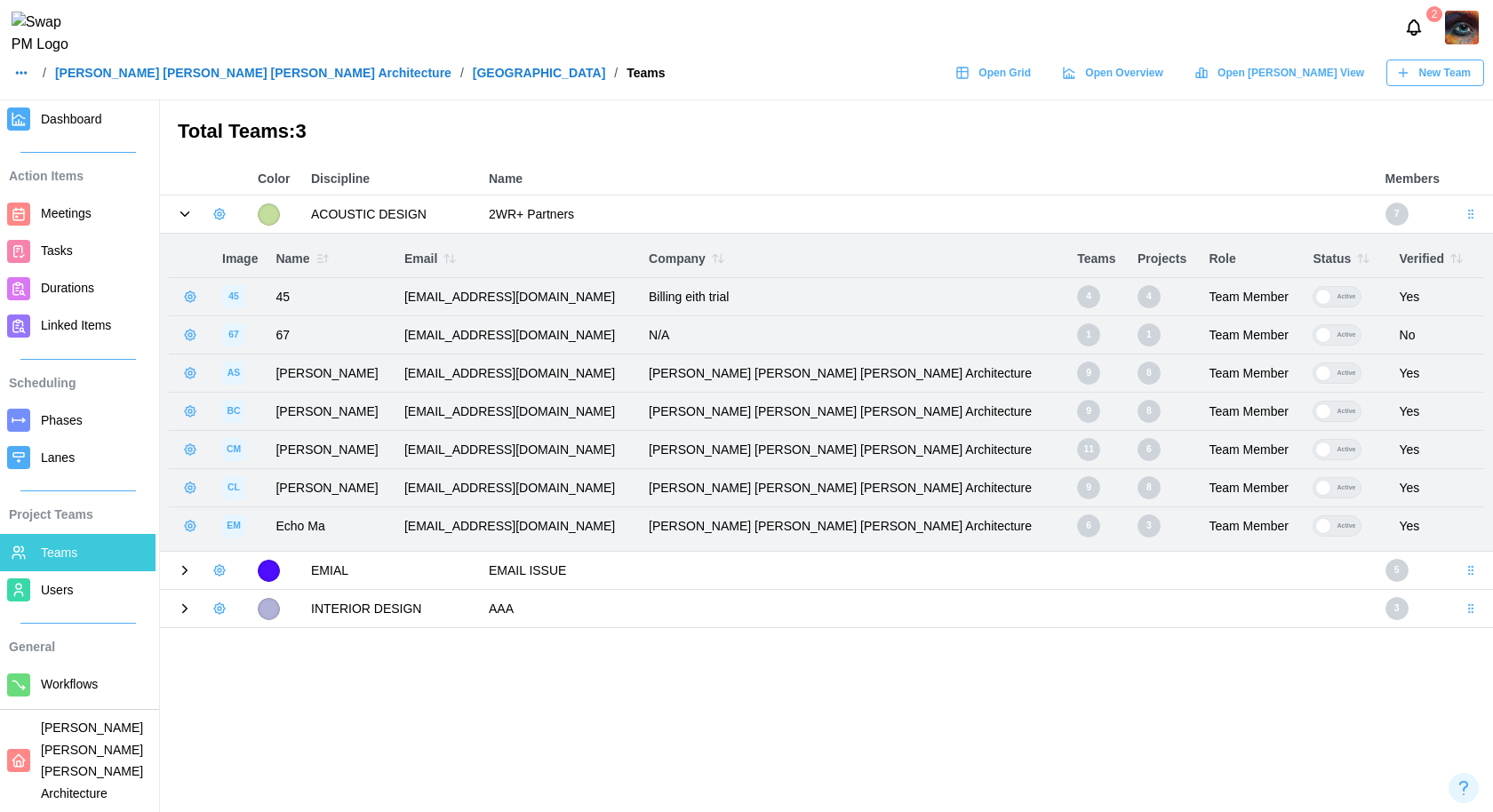
click at [180, 569] on icon at bounding box center [185, 571] width 16 height 16
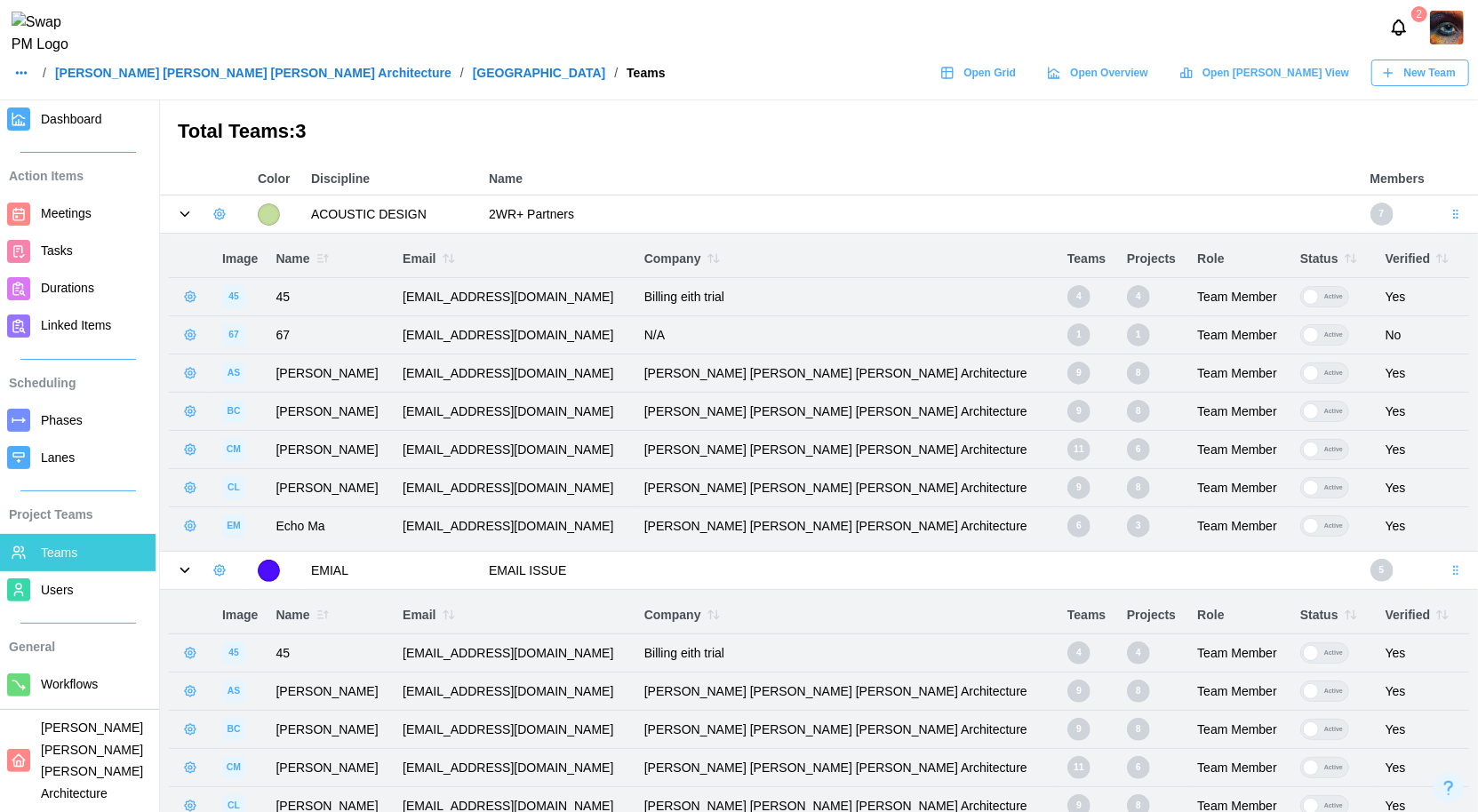
scroll to position [50, 0]
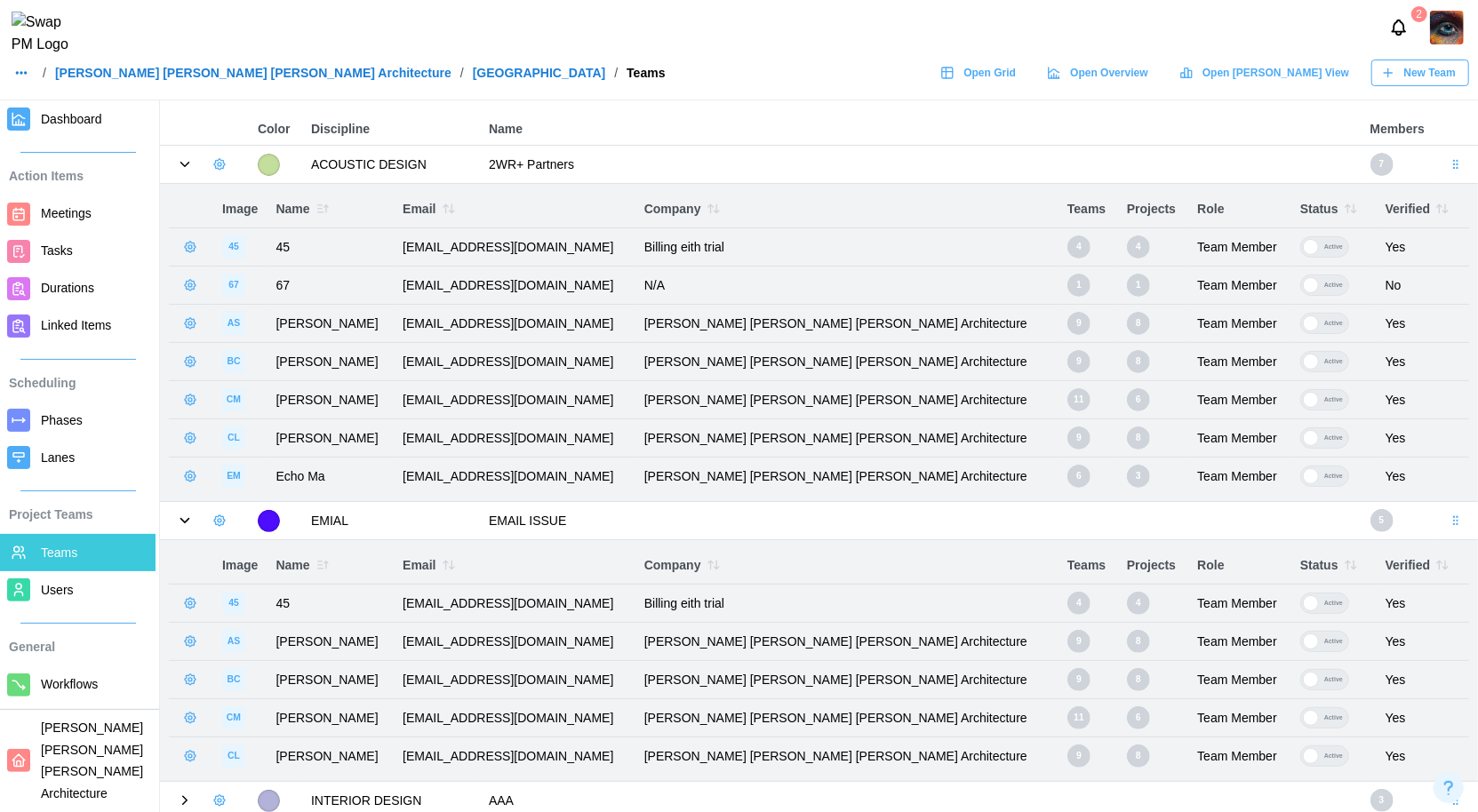
click at [177, 799] on icon at bounding box center [185, 801] width 16 height 16
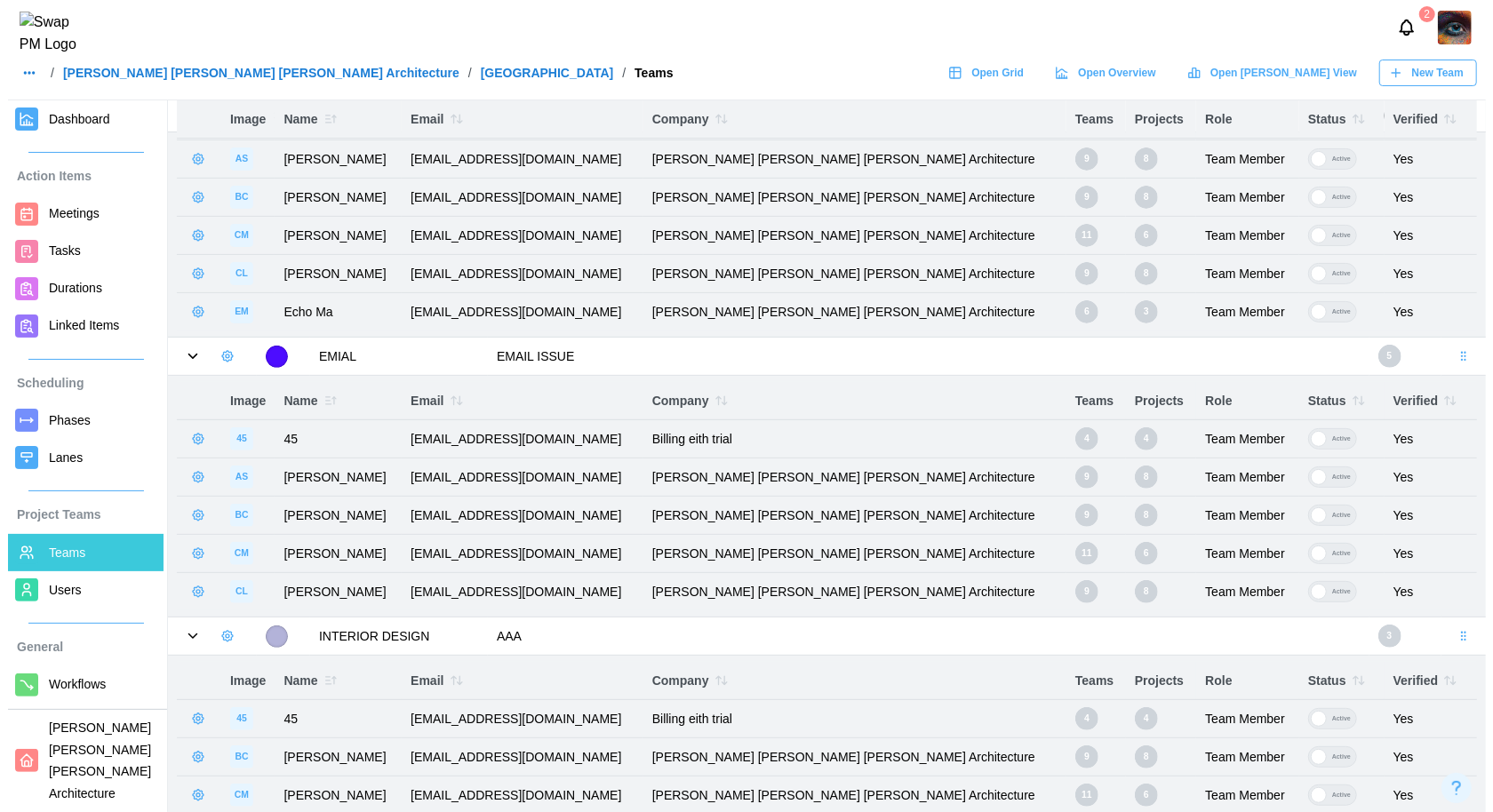
scroll to position [0, 0]
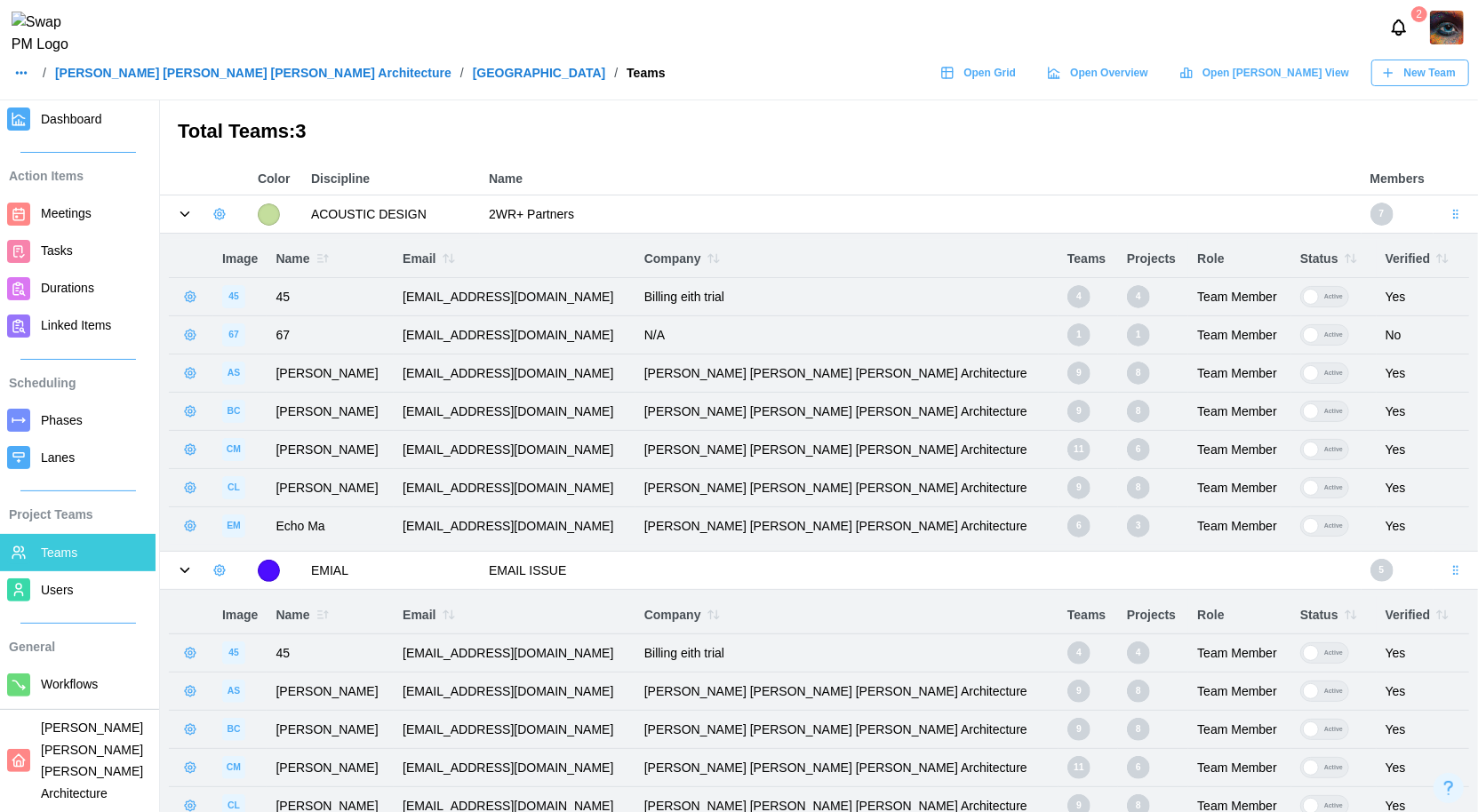
click at [72, 596] on span "Users" at bounding box center [95, 590] width 108 height 22
